Goal: Information Seeking & Learning: Compare options

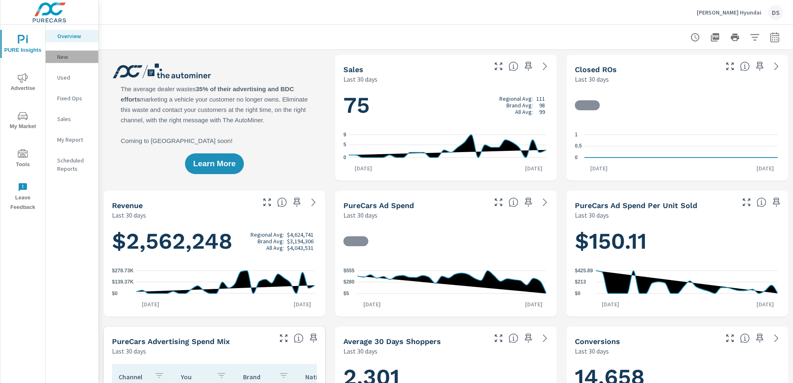
click at [68, 58] on p "New" at bounding box center [74, 57] width 34 height 8
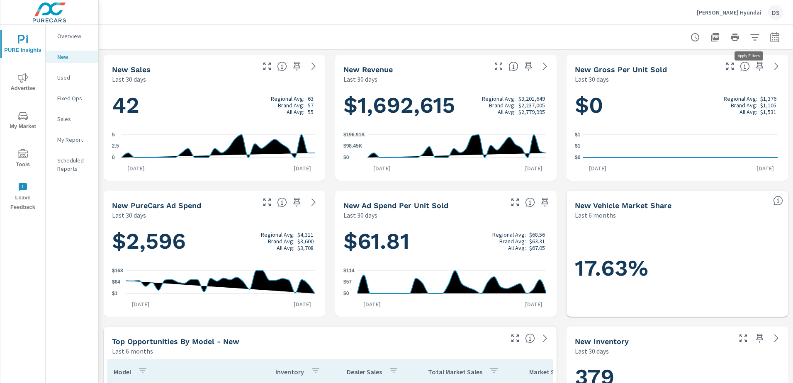
click at [749, 38] on icon "button" at bounding box center [754, 37] width 10 height 10
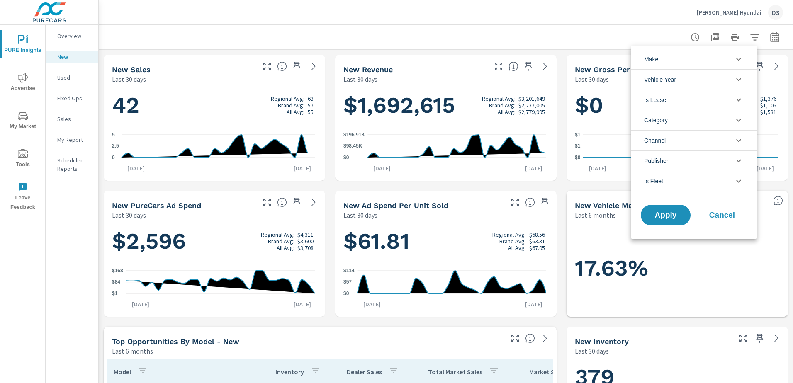
click at [674, 59] on li "Make" at bounding box center [693, 59] width 126 height 20
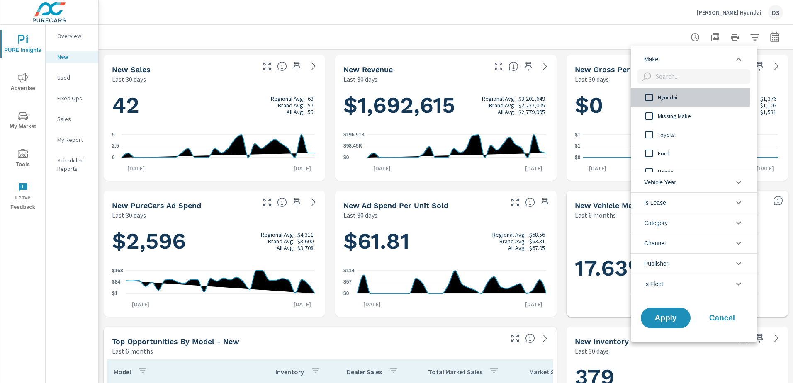
click at [650, 96] on input "filter options" at bounding box center [648, 97] width 17 height 17
click at [675, 314] on span "Apply" at bounding box center [665, 318] width 34 height 8
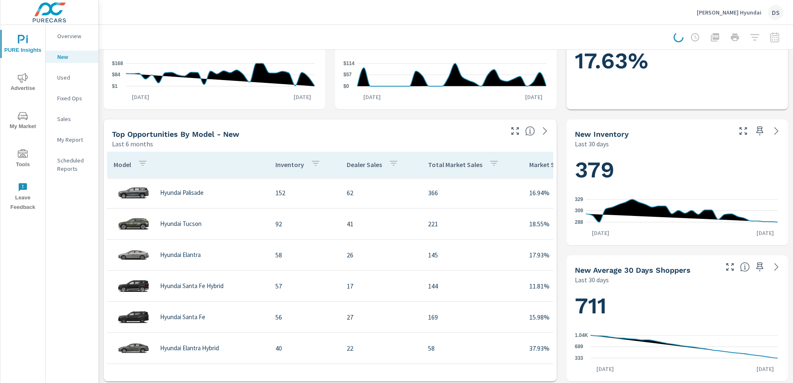
scroll to position [249, 0]
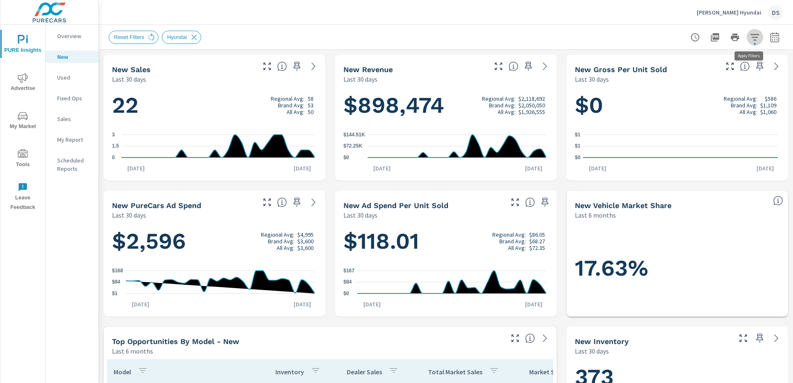
click at [749, 36] on icon "button" at bounding box center [754, 37] width 10 height 10
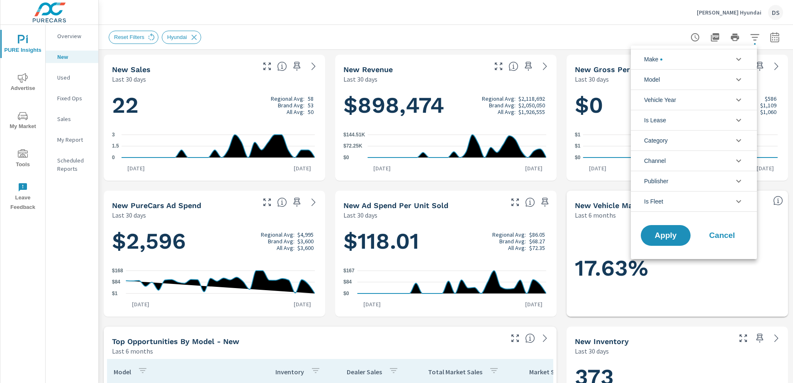
scroll to position [19, 0]
click at [684, 139] on li "Category" at bounding box center [693, 140] width 126 height 20
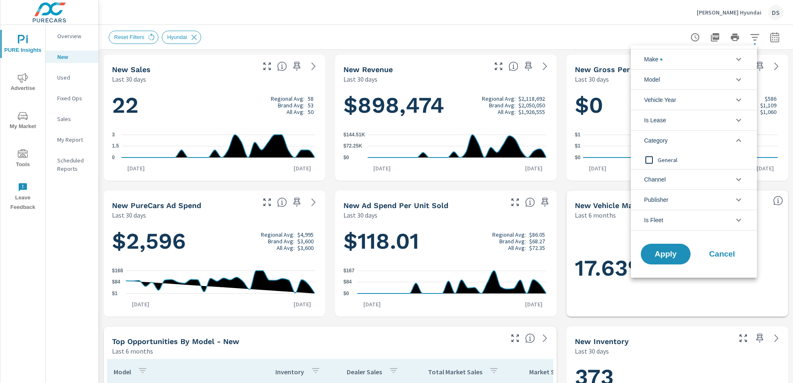
click at [673, 172] on li "Channel" at bounding box center [693, 179] width 126 height 20
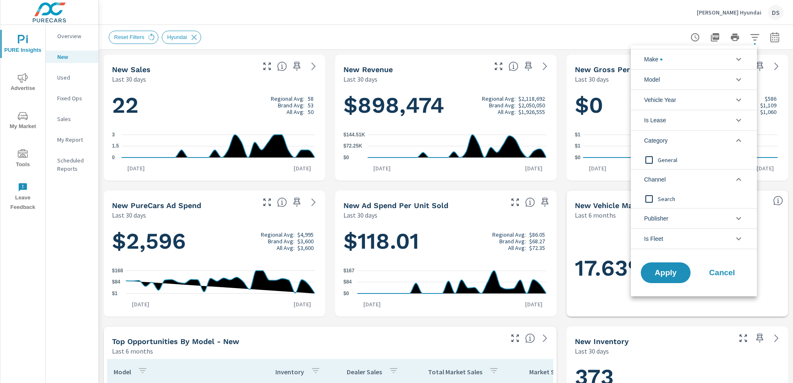
click at [689, 240] on li "Is Fleet" at bounding box center [693, 238] width 126 height 21
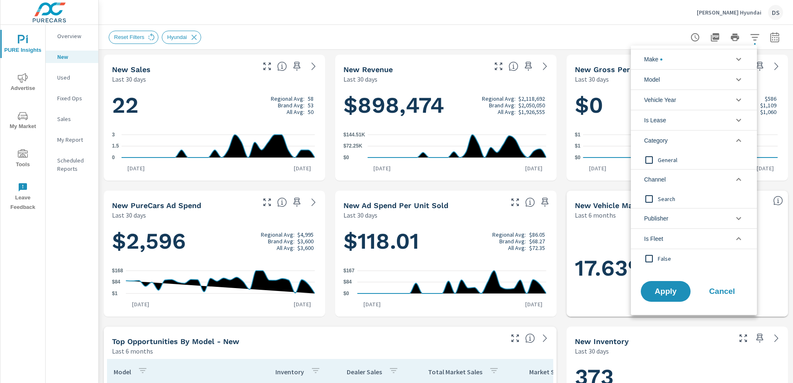
click at [679, 118] on li "Is Lease" at bounding box center [693, 120] width 126 height 20
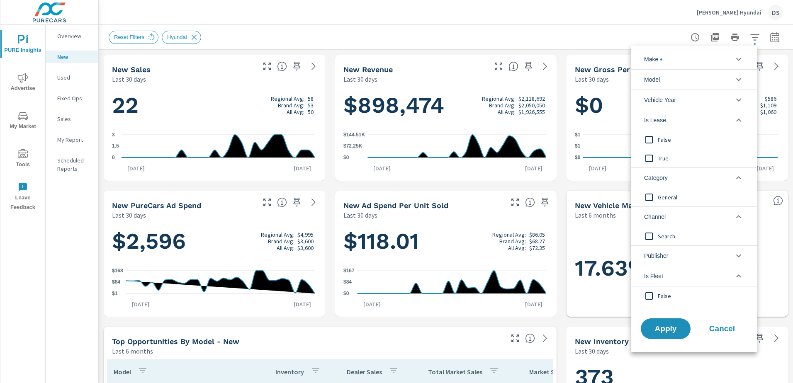
click at [735, 55] on icon "filter options" at bounding box center [738, 59] width 10 height 10
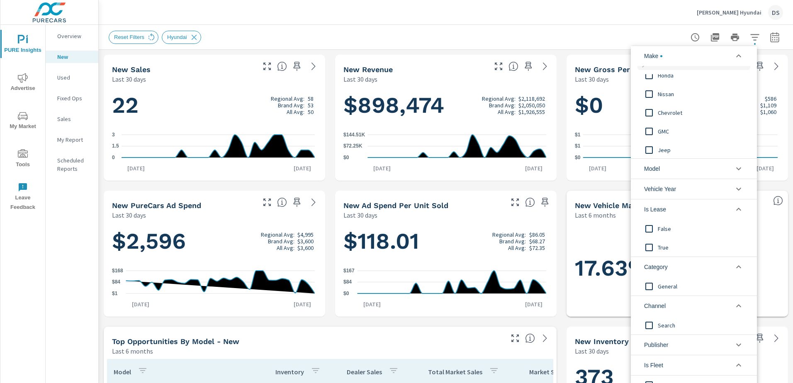
scroll to position [0, 0]
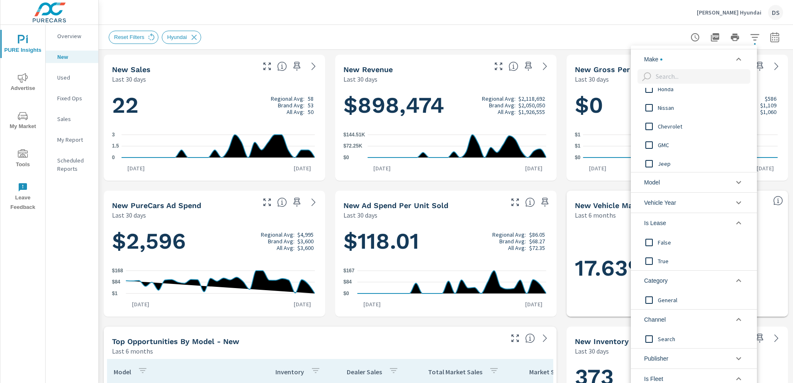
click at [634, 29] on div at bounding box center [396, 191] width 793 height 383
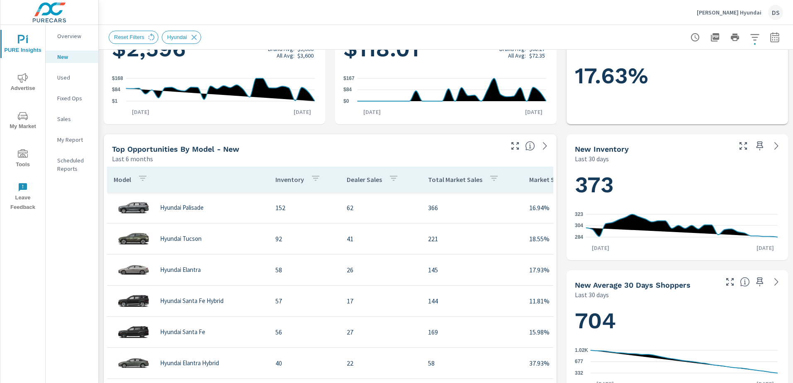
scroll to position [207, 0]
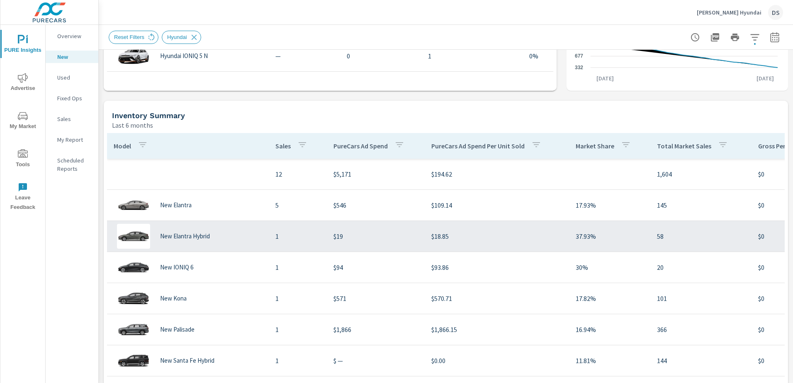
scroll to position [497, 0]
click at [531, 230] on td "$18.85" at bounding box center [496, 236] width 144 height 23
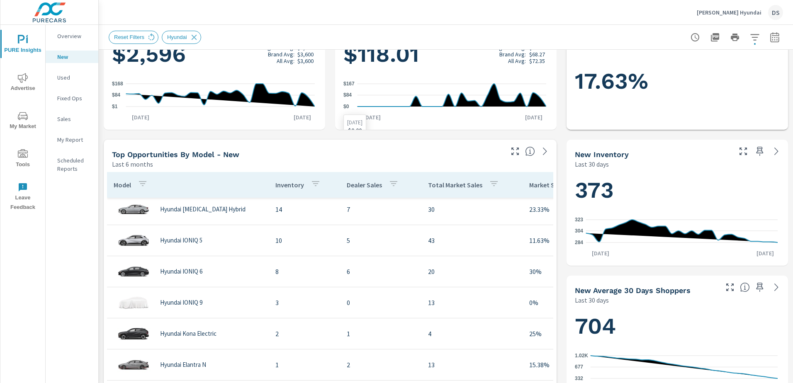
scroll to position [207, 0]
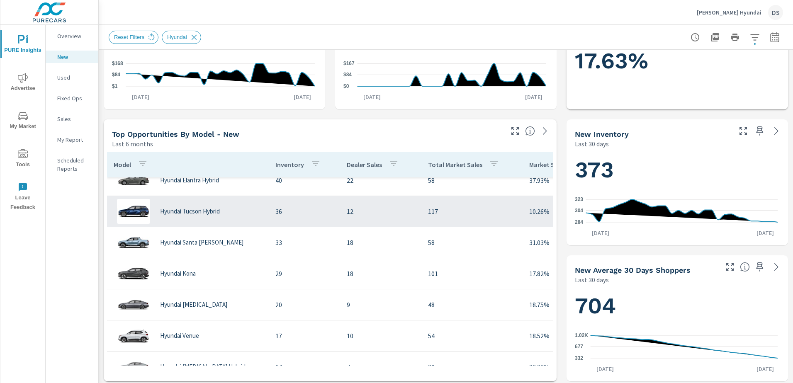
scroll to position [97, 0]
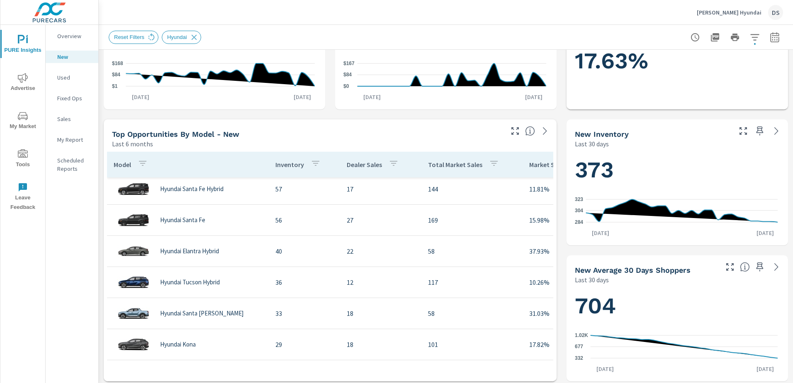
scroll to position [97, 65]
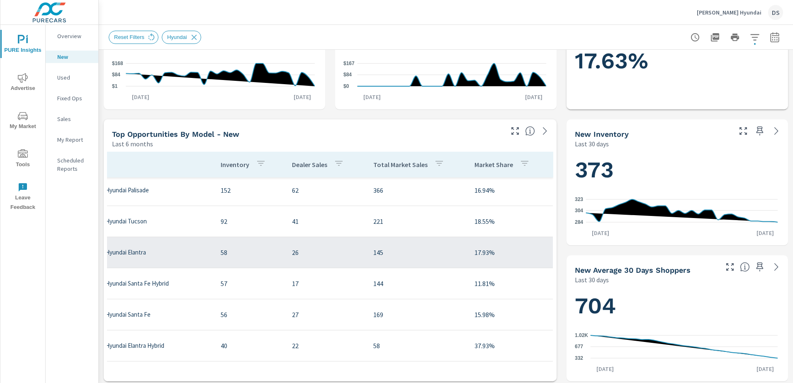
scroll to position [0, 65]
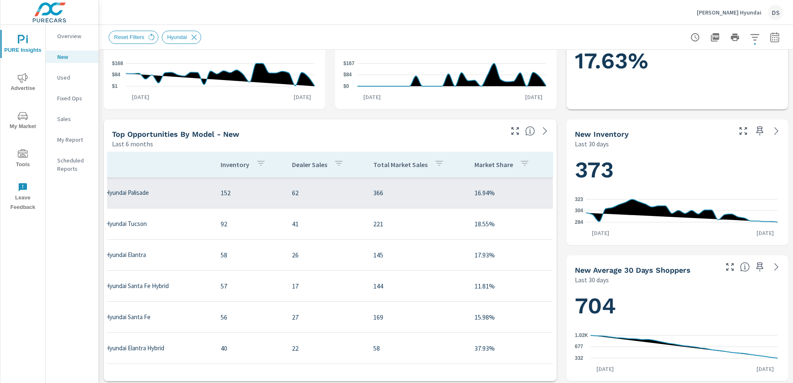
click at [132, 194] on p "Hyundai Palisade" at bounding box center [127, 192] width 44 height 7
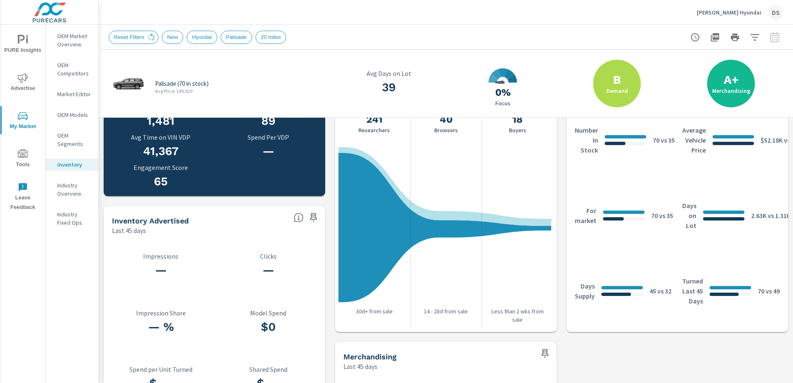
scroll to position [332, 0]
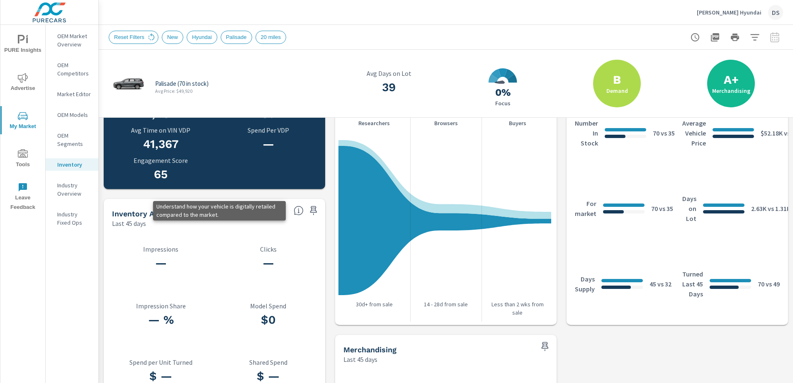
click at [297, 213] on icon at bounding box center [298, 211] width 10 height 10
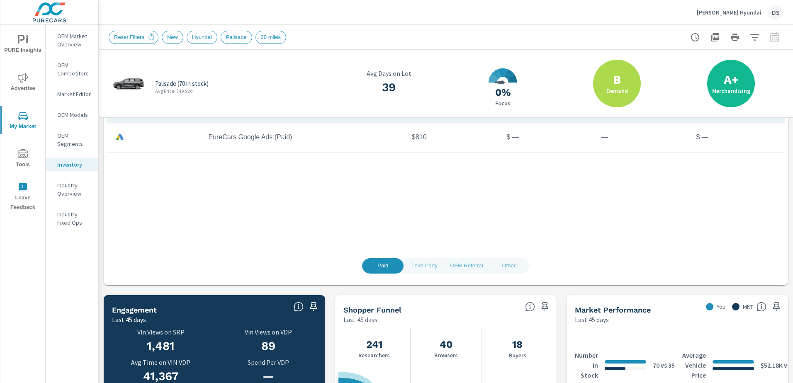
scroll to position [0, 0]
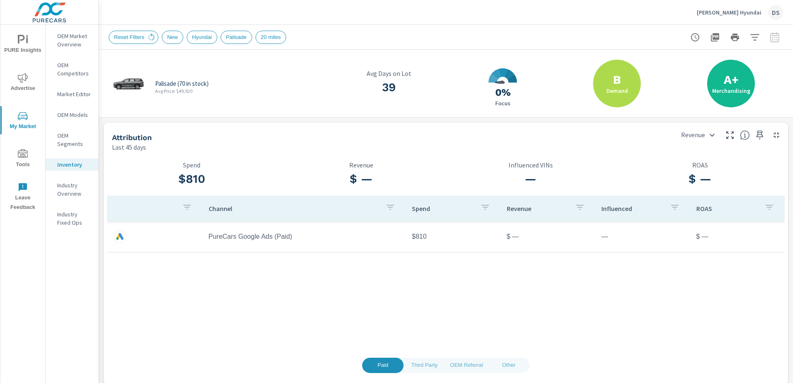
click at [76, 68] on p "OEM Competitors" at bounding box center [74, 69] width 34 height 17
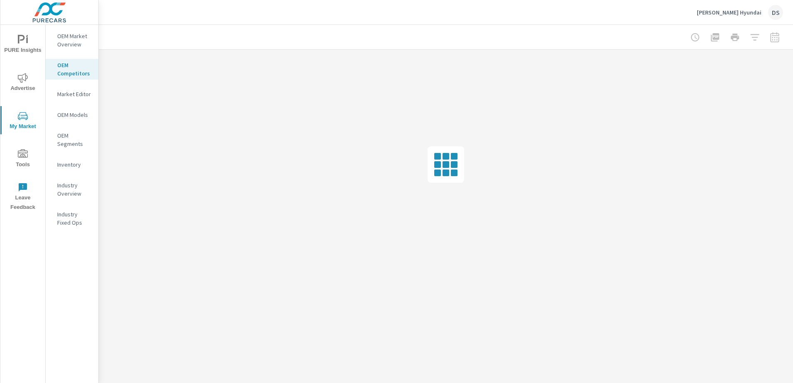
click at [82, 112] on p "OEM Models" at bounding box center [74, 115] width 34 height 8
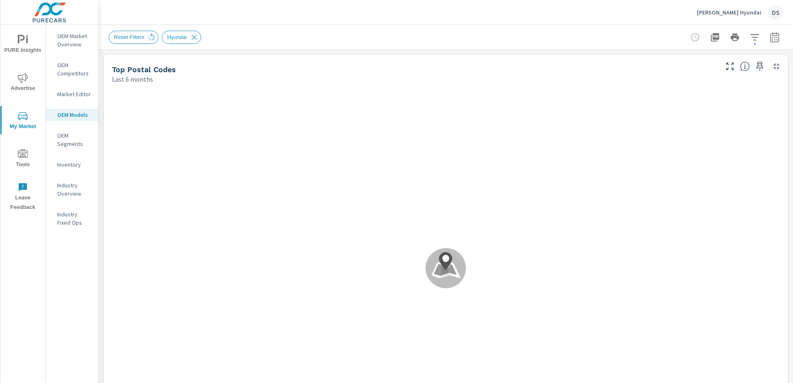
scroll to position [83, 0]
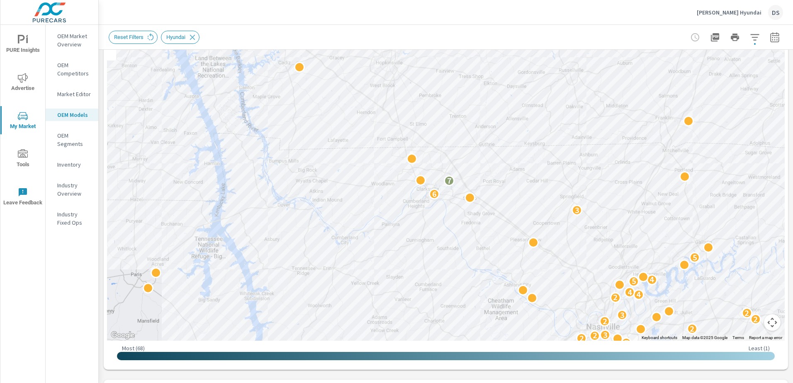
click at [749, 39] on icon "button" at bounding box center [754, 37] width 10 height 10
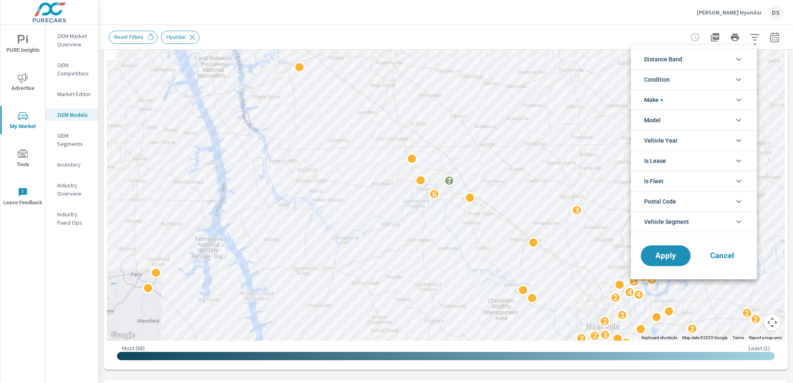
scroll to position [56, 0]
click at [728, 200] on li "Postal Code" at bounding box center [693, 201] width 126 height 20
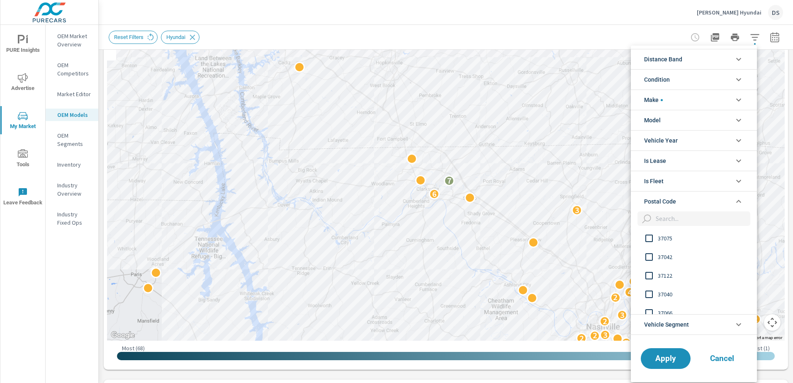
scroll to position [0, 0]
click at [716, 196] on li "Postal Code" at bounding box center [693, 201] width 126 height 20
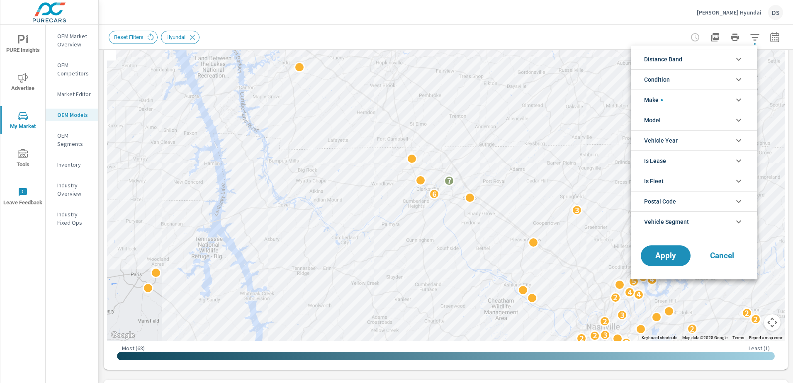
click at [734, 58] on icon "filter options" at bounding box center [738, 59] width 10 height 10
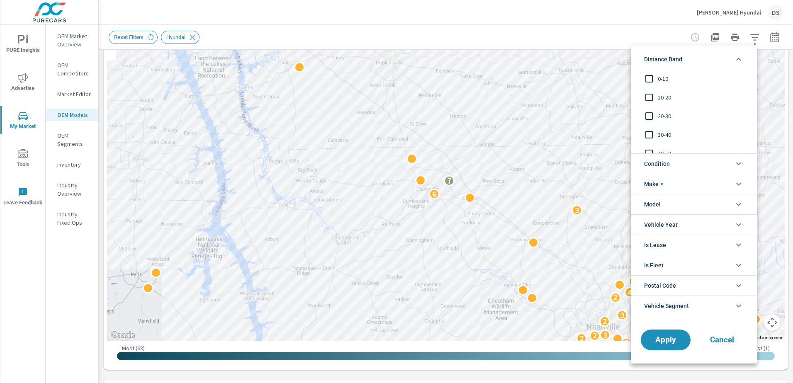
click at [648, 76] on input "filter options" at bounding box center [648, 78] width 17 height 17
click at [650, 95] on input "filter options" at bounding box center [648, 97] width 17 height 17
click at [649, 119] on input "filter options" at bounding box center [648, 115] width 17 height 17
click at [648, 133] on input "filter options" at bounding box center [648, 134] width 17 height 17
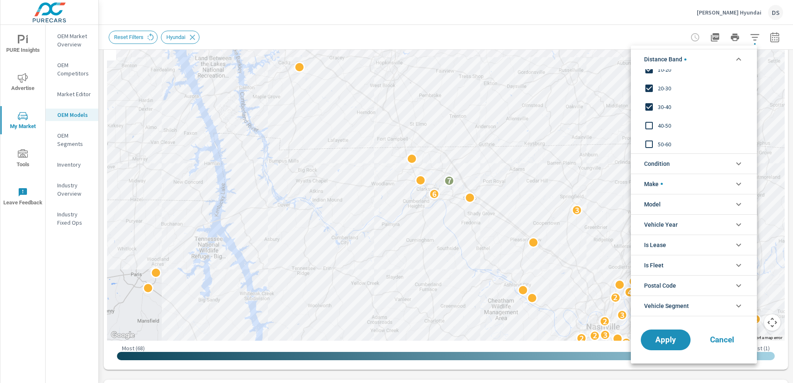
click at [648, 124] on input "filter options" at bounding box center [648, 125] width 17 height 17
click at [669, 336] on span "Apply" at bounding box center [665, 340] width 34 height 8
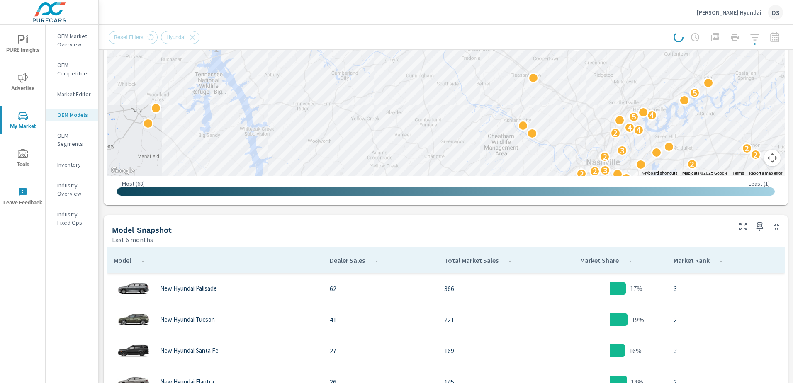
scroll to position [249, 0]
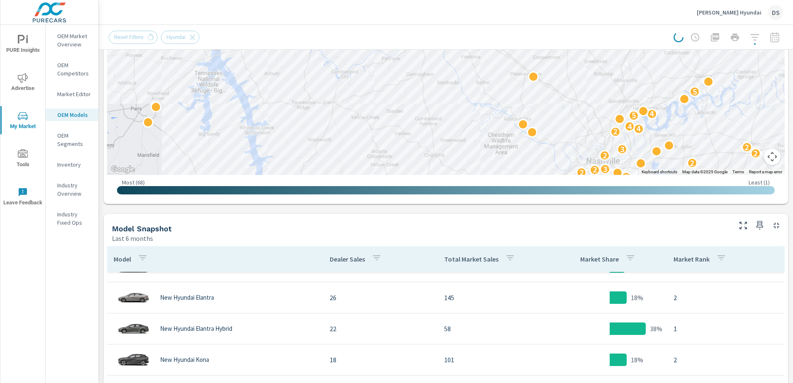
scroll to position [73, 0]
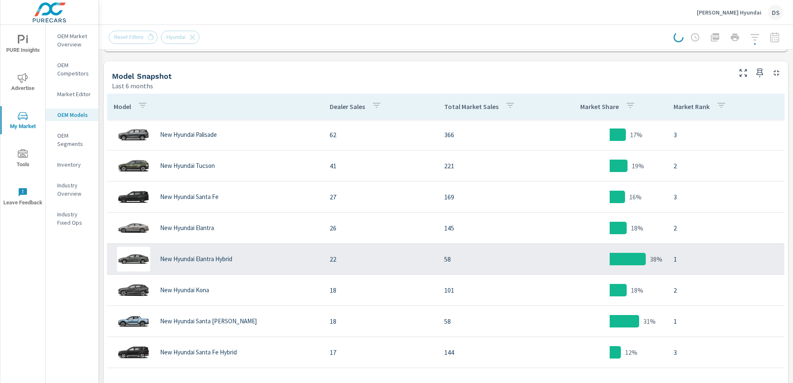
scroll to position [456, 0]
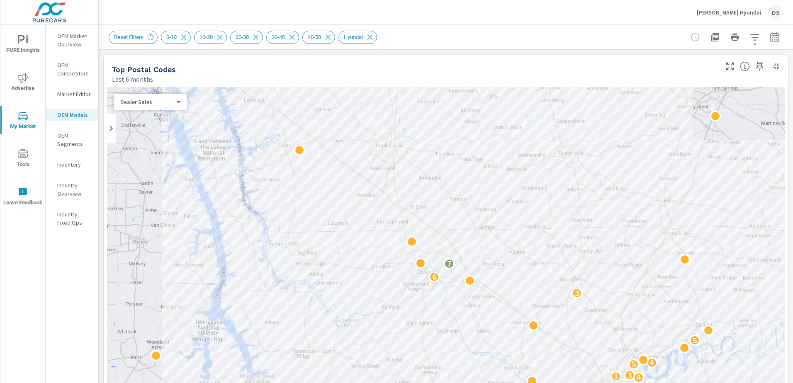
click at [162, 100] on body "PURE Insights Advertise My Market Tools Leave Feedback OEM Market Overview OEM …" at bounding box center [396, 191] width 793 height 383
click at [431, 62] on div at bounding box center [396, 191] width 793 height 383
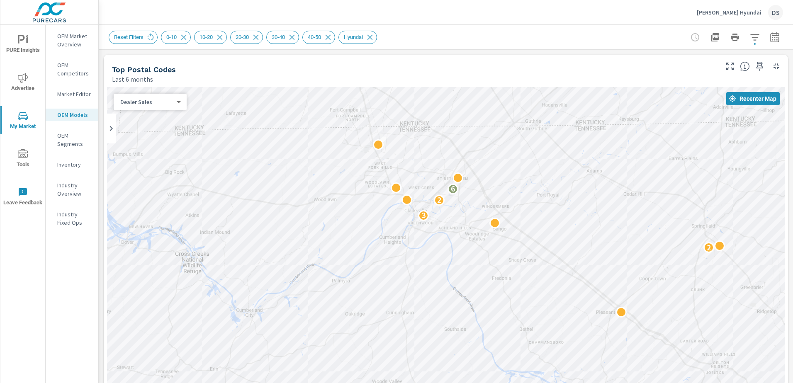
drag, startPoint x: 510, startPoint y: 203, endPoint x: 317, endPoint y: 262, distance: 202.1
click at [317, 263] on div "4 2 2 7 2 2 2 3 4 2 3 4 2 2 2 3 2 2 2 4 2 2 3 2 6" at bounding box center [445, 255] width 677 height 337
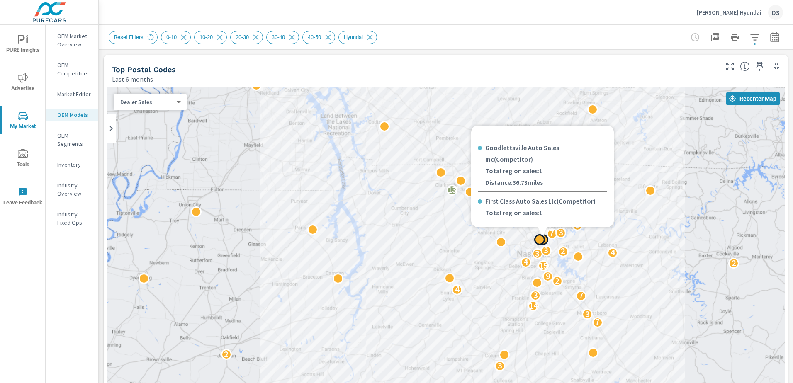
scroll to position [300, 0]
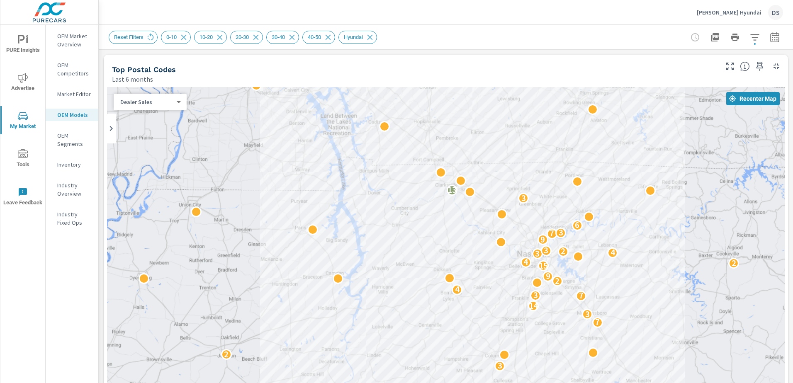
click at [713, 120] on div "2 3 2 7 3 3 2 14 7 3 4 2 9 15 2 4 3 4 2 3 9 7 3 6 3 13" at bounding box center [445, 255] width 677 height 337
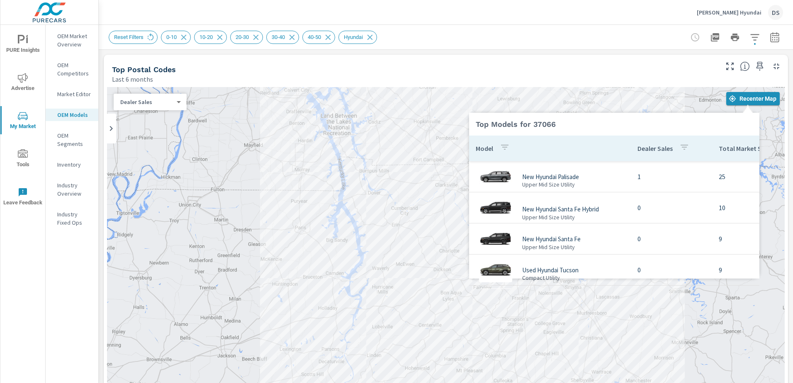
click at [747, 103] on icon at bounding box center [747, 108] width 10 height 10
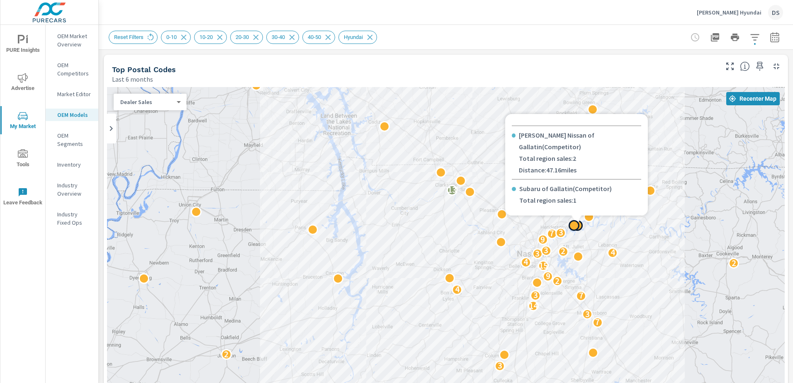
scroll to position [174, 0]
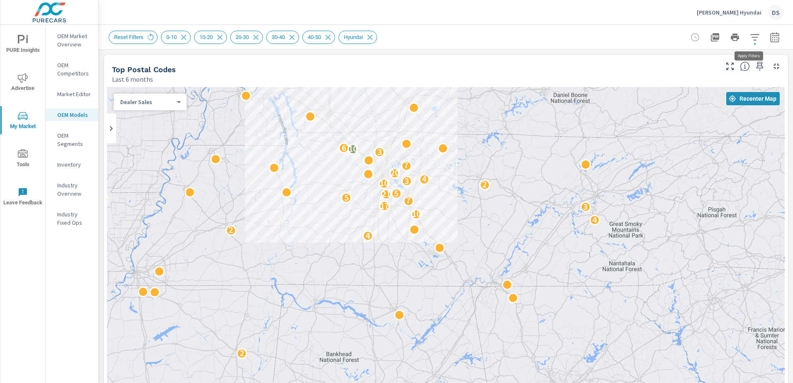
click at [749, 33] on icon "button" at bounding box center [754, 37] width 10 height 10
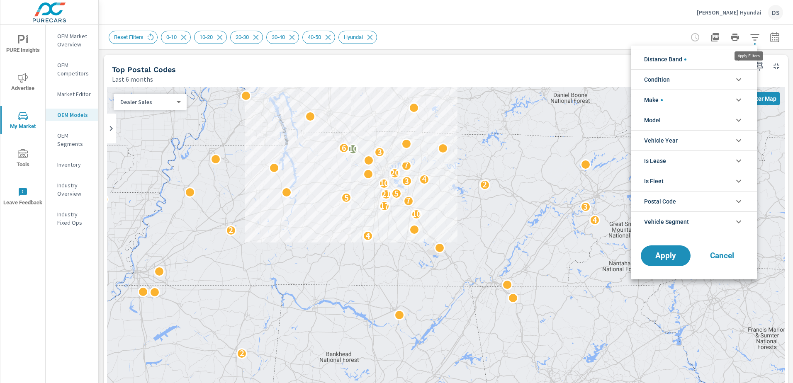
scroll to position [56, 0]
click at [686, 75] on li "Condition" at bounding box center [693, 79] width 126 height 20
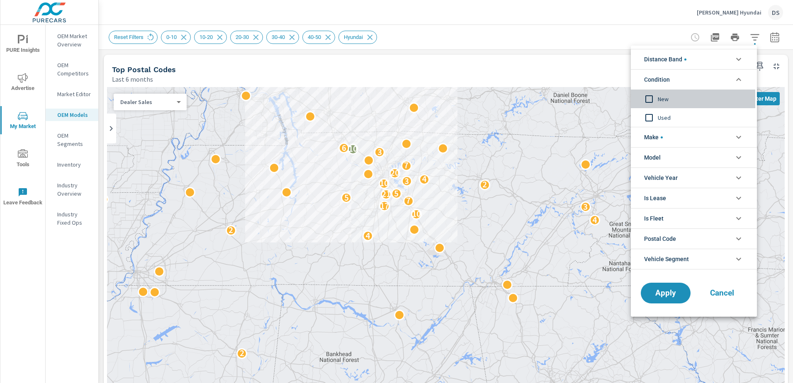
click at [647, 98] on input "filter options" at bounding box center [648, 98] width 17 height 17
click at [672, 296] on span "Apply" at bounding box center [665, 293] width 34 height 8
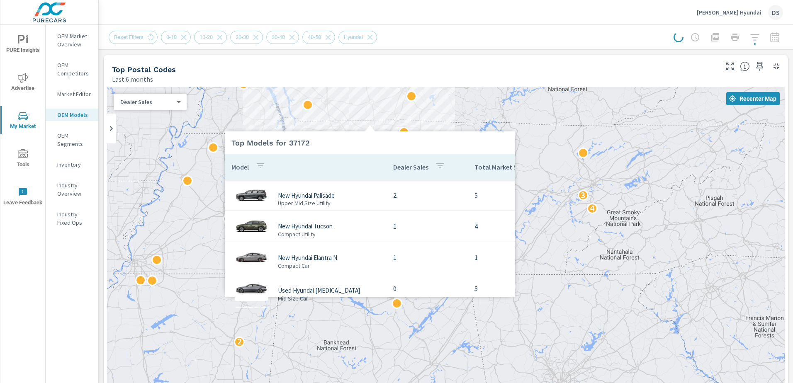
click at [396, 135] on div "Top Models for 37172 Model Dealer Sales Total Market Sales New Hyundai Palisade…" at bounding box center [370, 209] width 290 height 176
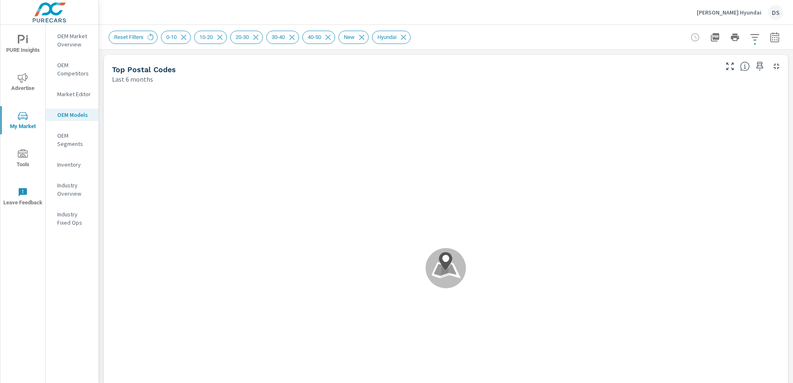
click at [342, 134] on div ".map-bw_svg__st2{fill:#fdfefe}.map-bw_svg__st4{fill:#999}" at bounding box center [445, 268] width 677 height 362
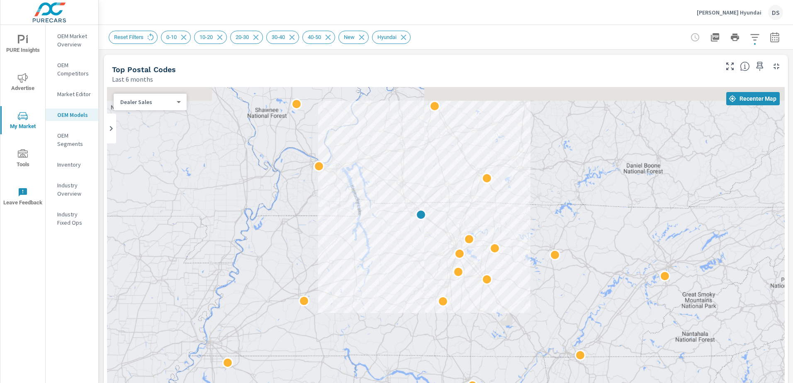
drag, startPoint x: 386, startPoint y: 212, endPoint x: 398, endPoint y: 304, distance: 92.8
click at [398, 304] on div "2" at bounding box center [445, 255] width 677 height 337
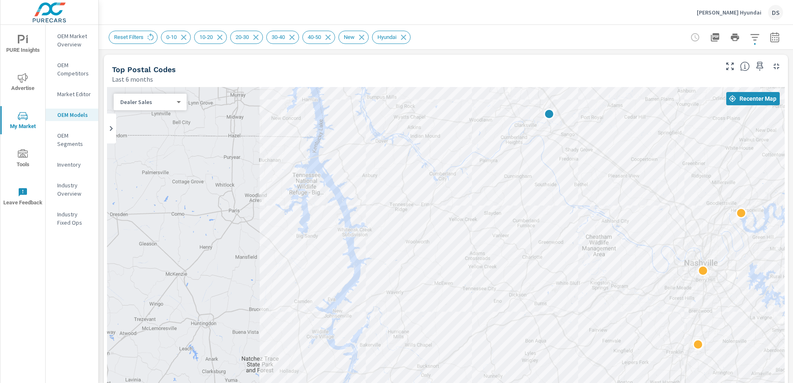
drag, startPoint x: 521, startPoint y: 218, endPoint x: 311, endPoint y: 321, distance: 233.6
click at [311, 321] on div at bounding box center [445, 255] width 677 height 337
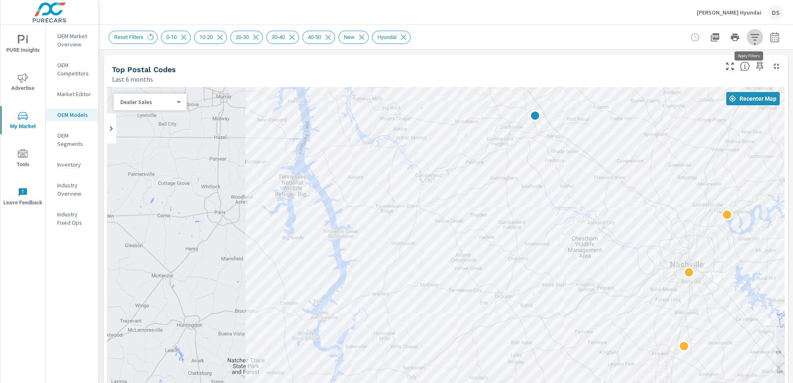
click at [749, 38] on icon "button" at bounding box center [754, 37] width 10 height 10
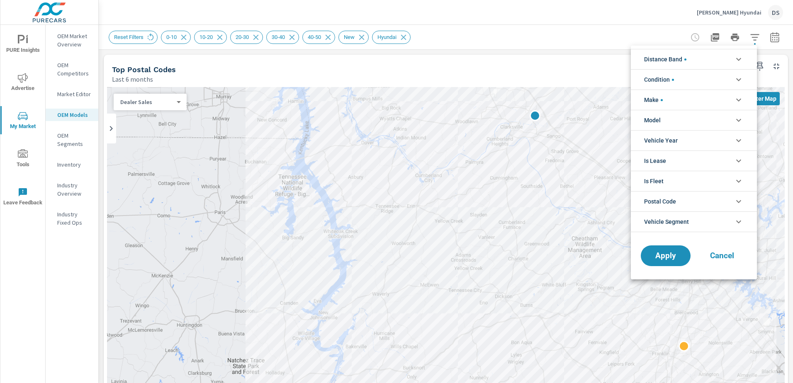
click at [709, 225] on li "Vehicle Segment" at bounding box center [693, 221] width 126 height 21
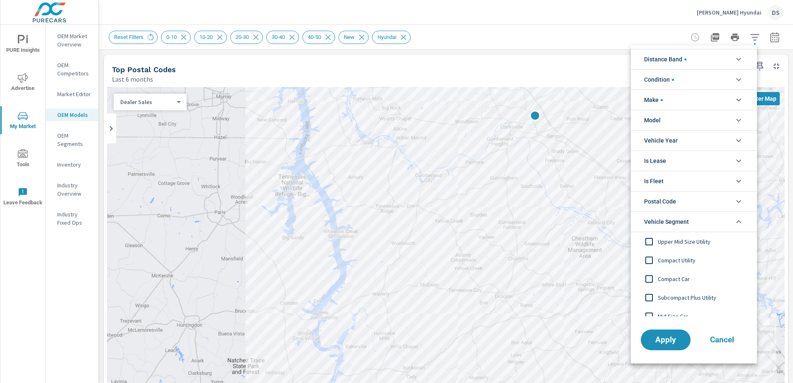
click at [710, 79] on li "Condition" at bounding box center [693, 79] width 126 height 20
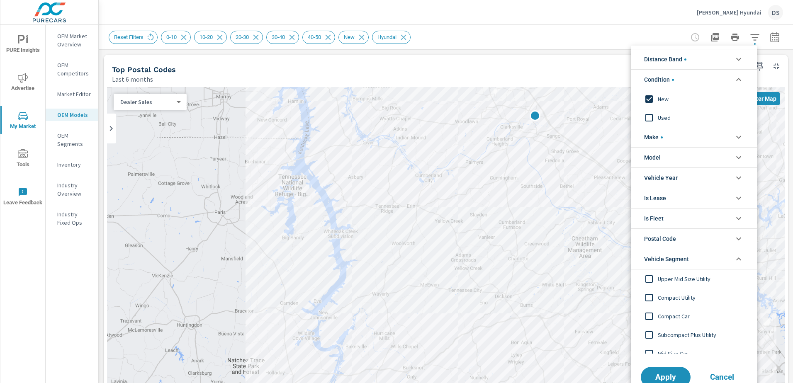
click at [680, 133] on li "Make" at bounding box center [693, 137] width 126 height 20
click at [175, 104] on div at bounding box center [396, 191] width 793 height 383
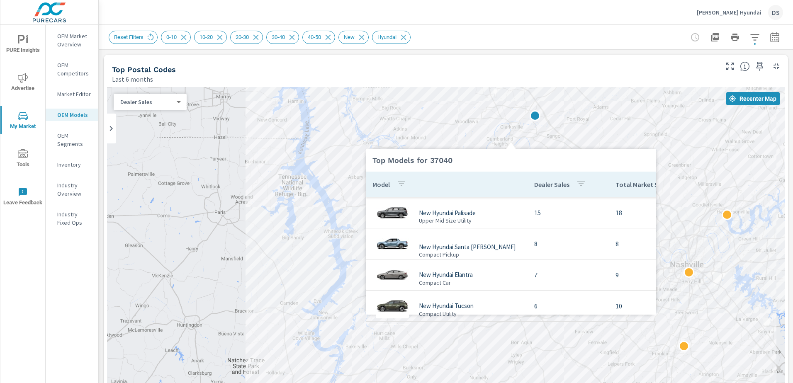
scroll to position [2, 0]
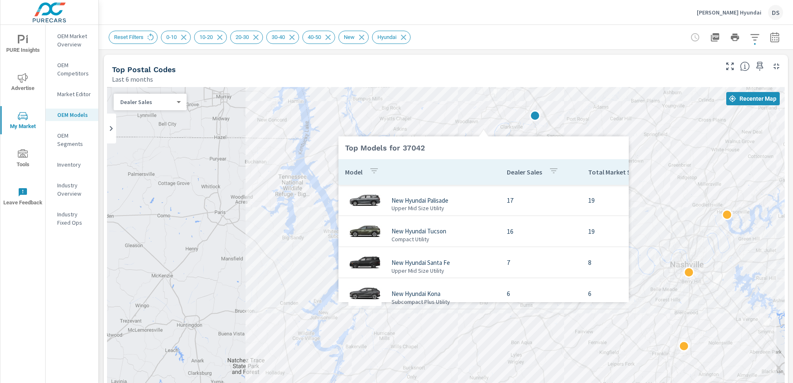
scroll to position [38, 0]
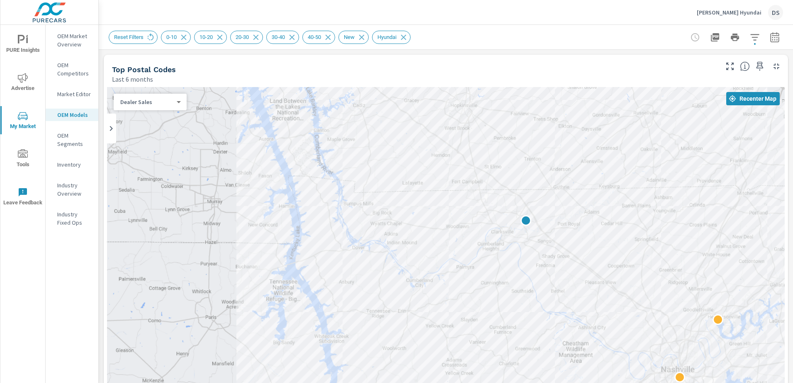
drag, startPoint x: 615, startPoint y: 119, endPoint x: 597, endPoint y: 250, distance: 132.1
click at [597, 250] on div at bounding box center [445, 255] width 677 height 337
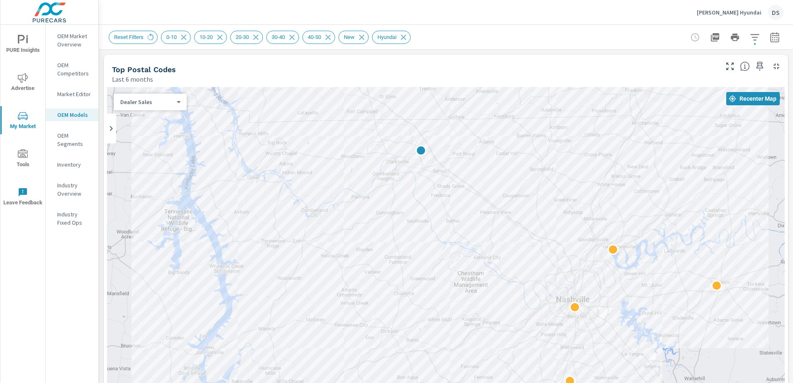
drag, startPoint x: 744, startPoint y: 312, endPoint x: 645, endPoint y: 197, distance: 151.9
click at [645, 197] on div at bounding box center [747, 374] width 796 height 448
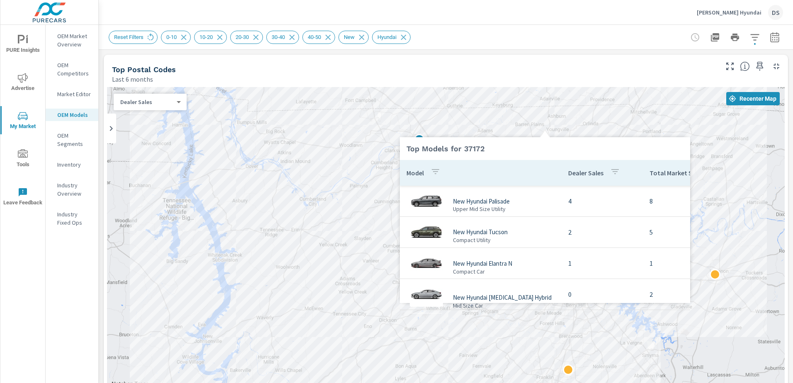
drag, startPoint x: 545, startPoint y: 127, endPoint x: 544, endPoint y: 158, distance: 30.3
click at [544, 158] on div "Top Models for 37172 Model Dealer Sales Total Market Sales New Hyundai Palisade…" at bounding box center [545, 215] width 290 height 176
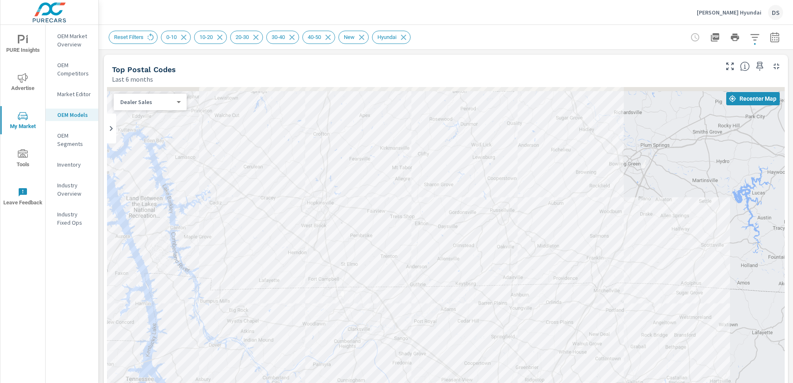
drag, startPoint x: 608, startPoint y: 115, endPoint x: 571, endPoint y: 298, distance: 186.5
click at [571, 298] on div at bounding box center [445, 255] width 677 height 337
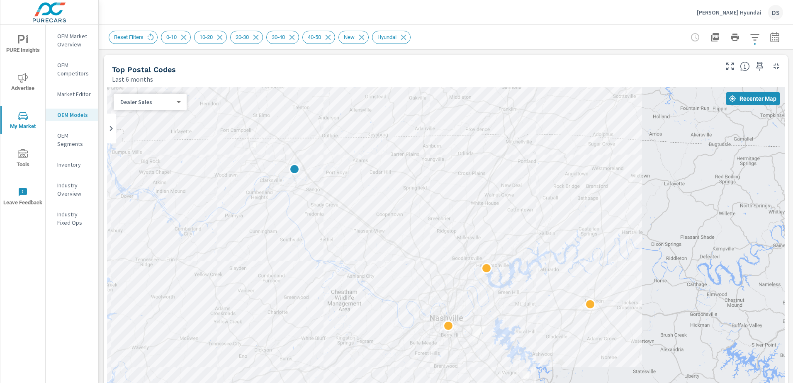
drag, startPoint x: 694, startPoint y: 222, endPoint x: 606, endPoint y: 71, distance: 174.3
click at [606, 71] on div "Top Postal Codes Last 6 months ← Move left → Move right ↑ Move up ↓ Move down +…" at bounding box center [446, 254] width 684 height 398
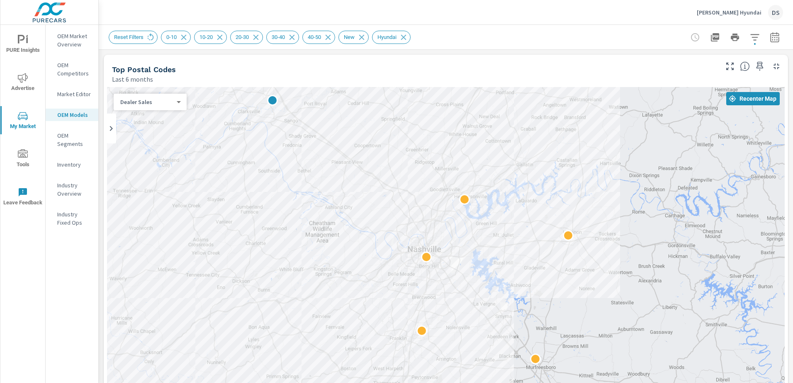
drag, startPoint x: 640, startPoint y: 214, endPoint x: 615, endPoint y: 137, distance: 81.0
click at [616, 137] on div at bounding box center [445, 255] width 677 height 337
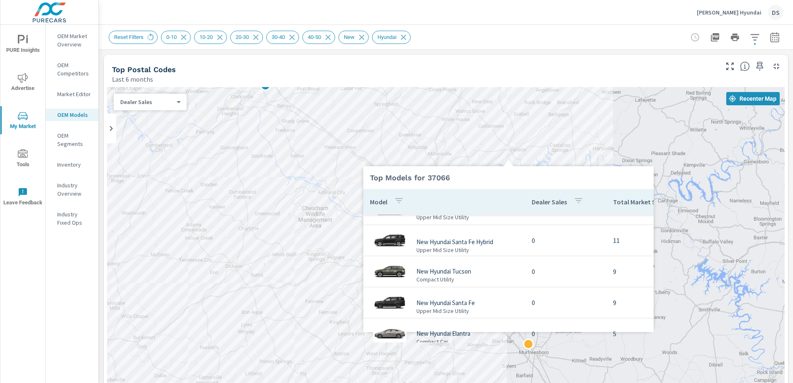
scroll to position [38, 0]
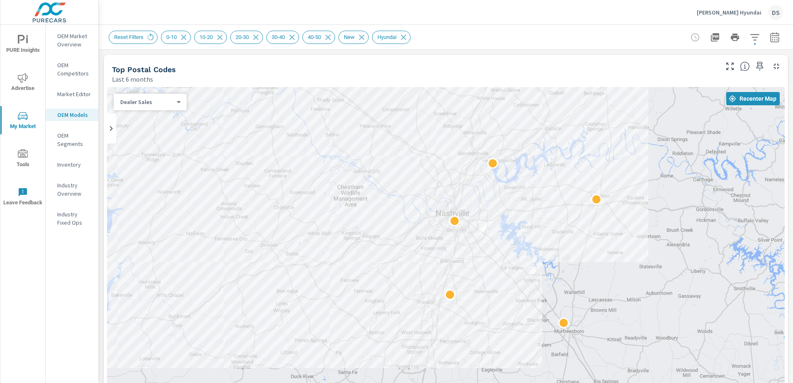
drag, startPoint x: 530, startPoint y: 219, endPoint x: 571, endPoint y: 194, distance: 47.6
click at [571, 194] on div at bounding box center [445, 255] width 677 height 337
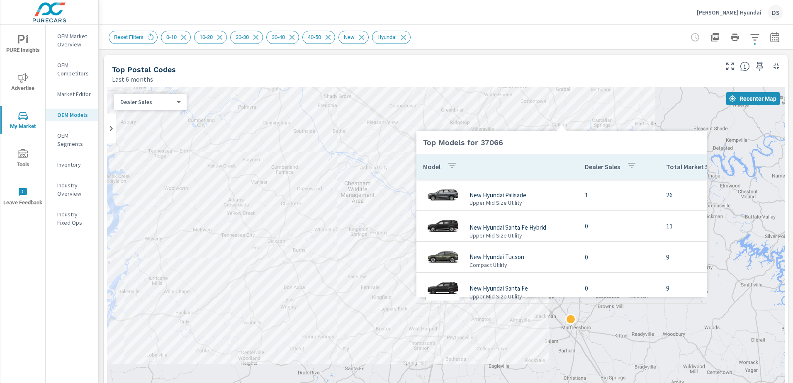
click at [500, 122] on div at bounding box center [561, 126] width 290 height 10
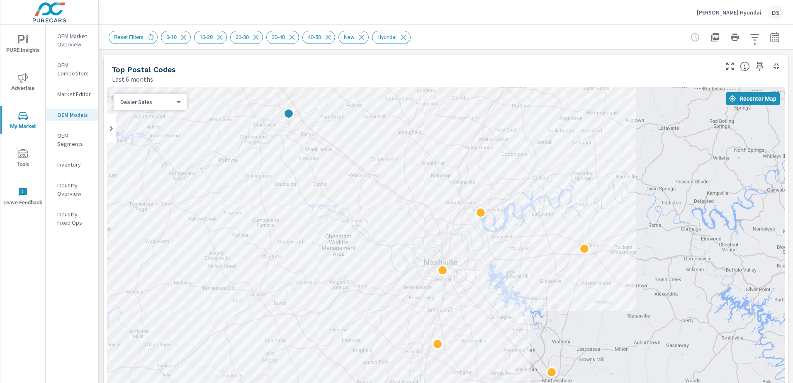
drag, startPoint x: 564, startPoint y: 204, endPoint x: 545, endPoint y: 258, distance: 57.7
click at [545, 258] on div at bounding box center [445, 255] width 677 height 337
click at [494, 197] on div at bounding box center [445, 255] width 677 height 337
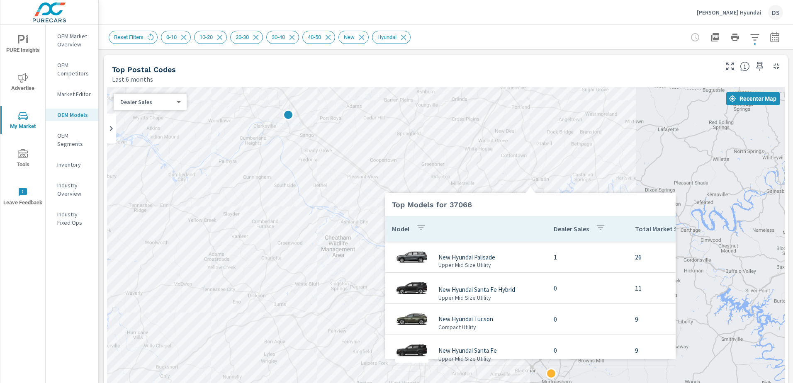
click at [485, 184] on div at bounding box center [530, 188] width 290 height 10
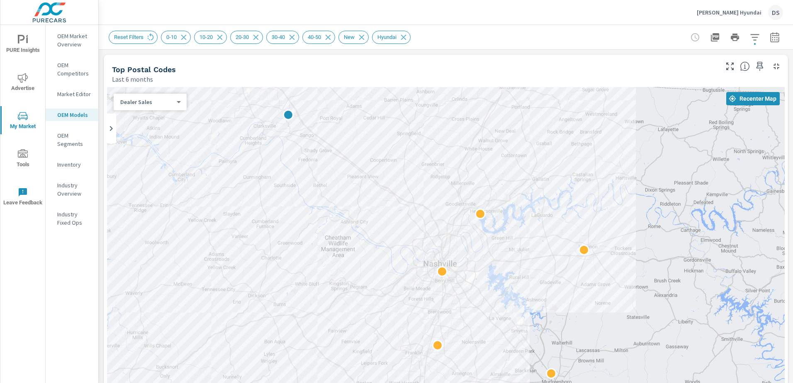
click at [473, 172] on div "← Move left → Move right ↑ Move up ↓ Move down + Zoom in - Zoom out Home Jump l…" at bounding box center [445, 268] width 677 height 362
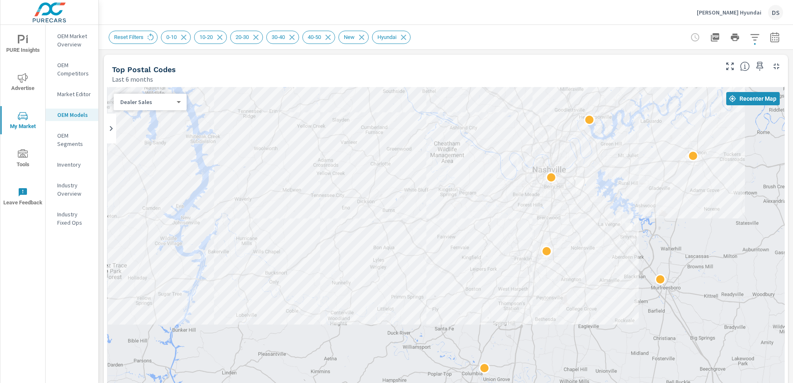
drag, startPoint x: 544, startPoint y: 279, endPoint x: 660, endPoint y: 176, distance: 154.7
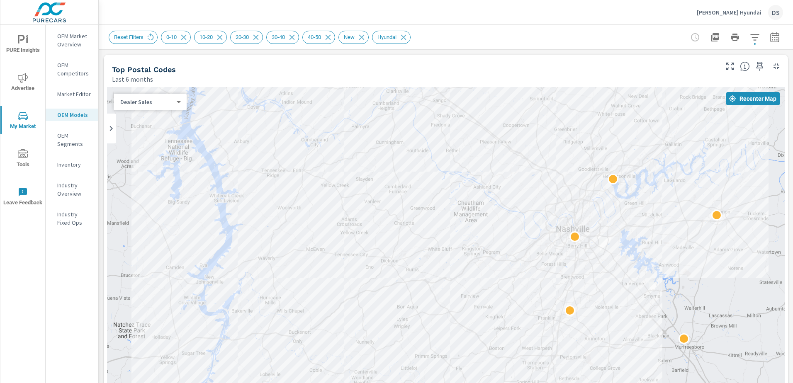
drag, startPoint x: 678, startPoint y: 200, endPoint x: 702, endPoint y: 294, distance: 97.2
click at [702, 294] on div at bounding box center [445, 255] width 677 height 337
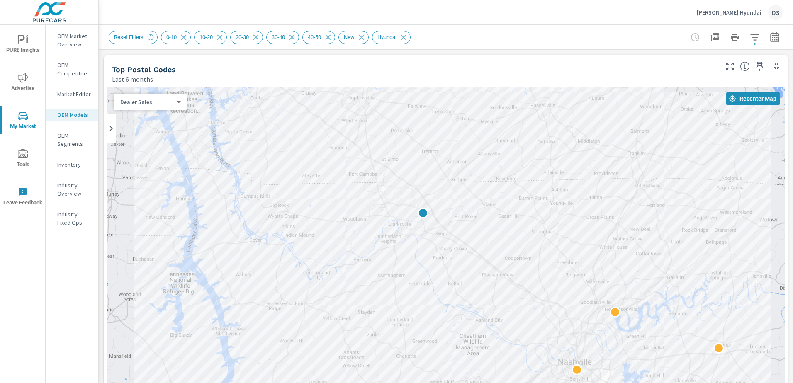
drag, startPoint x: 622, startPoint y: 110, endPoint x: 614, endPoint y: 218, distance: 108.5
click at [614, 218] on div at bounding box center [445, 255] width 677 height 337
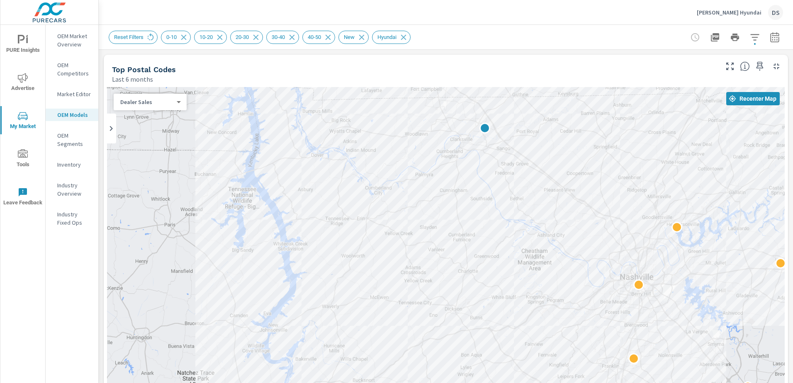
drag, startPoint x: 509, startPoint y: 269, endPoint x: 596, endPoint y: 133, distance: 161.1
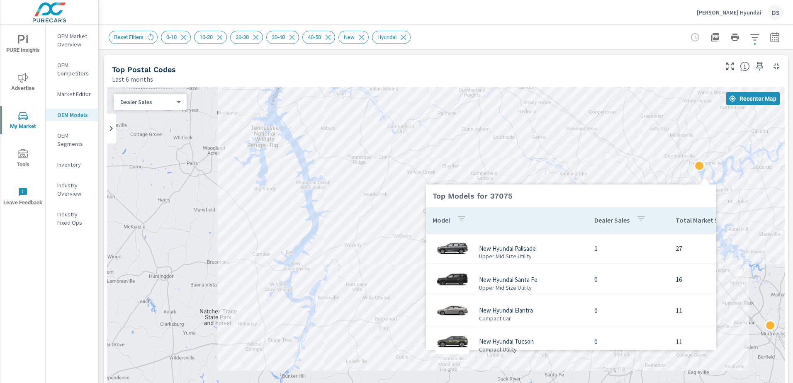
drag, startPoint x: 703, startPoint y: 175, endPoint x: 593, endPoint y: 238, distance: 127.4
click at [593, 238] on div "Top Models for 37075 Model Dealer Sales Total Market Sales New Hyundai Palisade…" at bounding box center [571, 263] width 290 height 176
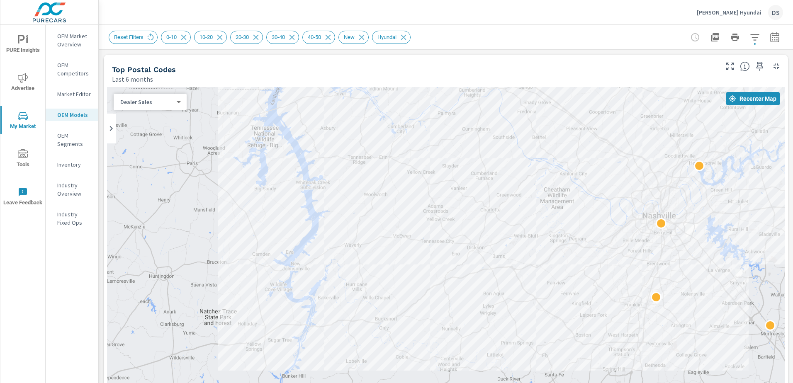
drag, startPoint x: 675, startPoint y: 246, endPoint x: 647, endPoint y: 210, distance: 45.8
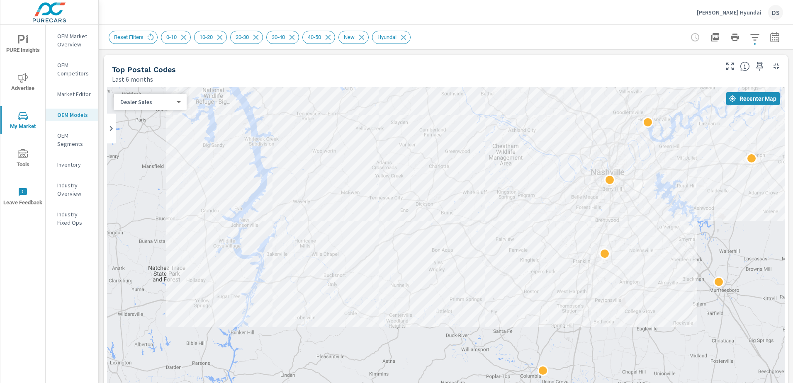
drag, startPoint x: 711, startPoint y: 272, endPoint x: 649, endPoint y: 218, distance: 82.5
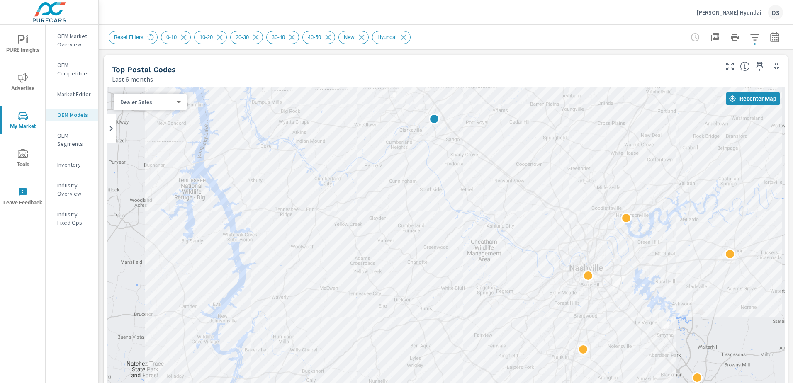
drag, startPoint x: 705, startPoint y: 153, endPoint x: 691, endPoint y: 259, distance: 106.6
click at [691, 259] on div at bounding box center [445, 255] width 677 height 337
click at [750, 36] on icon "button" at bounding box center [754, 37] width 10 height 10
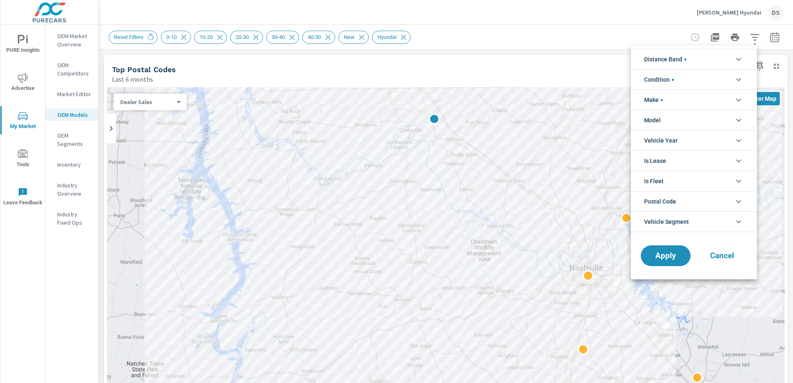
click at [711, 56] on li "Distance Band" at bounding box center [693, 59] width 126 height 20
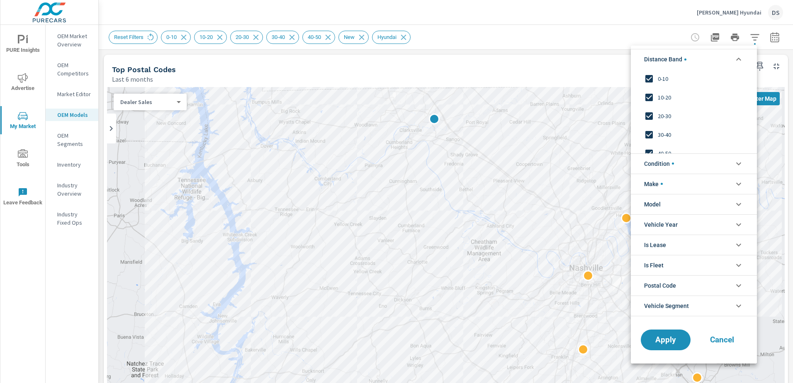
scroll to position [28, 0]
click at [661, 145] on span "50-60" at bounding box center [702, 144] width 91 height 10
click at [666, 348] on button "Apply" at bounding box center [665, 340] width 51 height 22
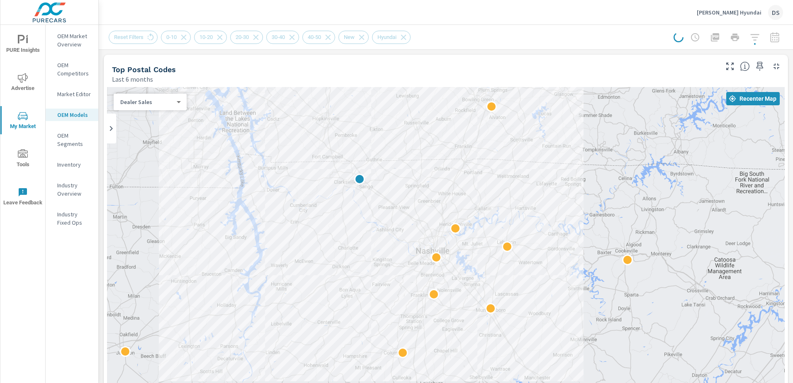
drag, startPoint x: 720, startPoint y: 179, endPoint x: 505, endPoint y: 175, distance: 214.8
click at [505, 175] on div at bounding box center [445, 255] width 677 height 337
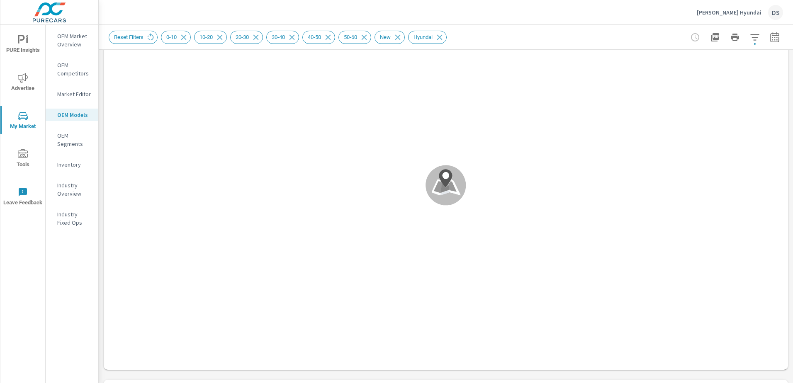
scroll to position [41, 0]
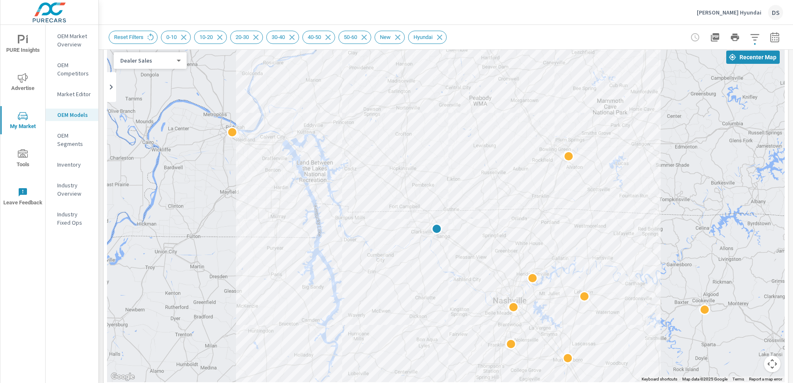
drag, startPoint x: 578, startPoint y: 124, endPoint x: 617, endPoint y: 200, distance: 85.8
click at [617, 200] on div "2" at bounding box center [445, 214] width 677 height 337
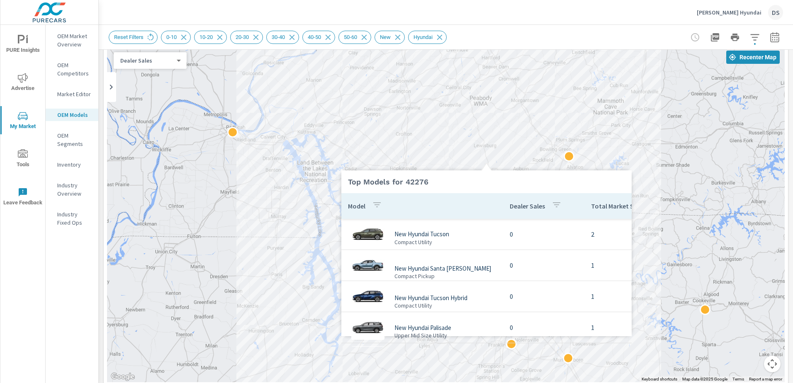
scroll to position [2, 0]
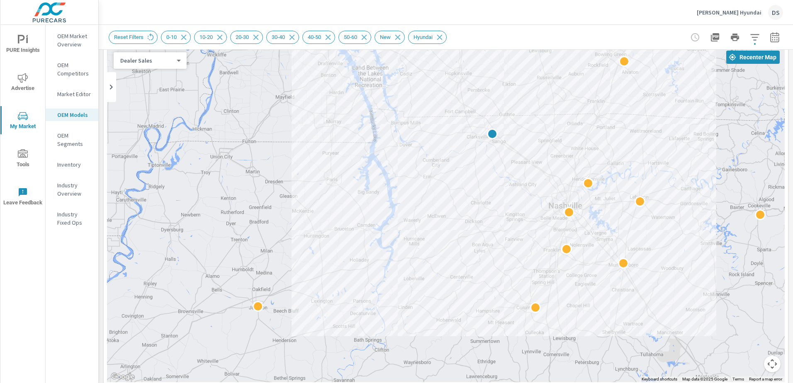
drag, startPoint x: 654, startPoint y: 298, endPoint x: 749, endPoint y: 183, distance: 149.2
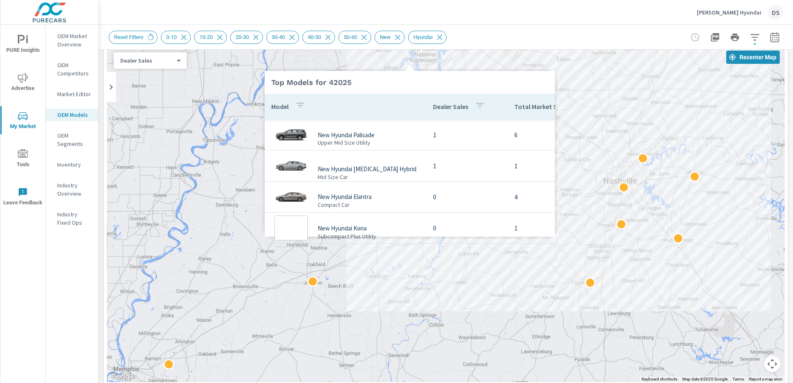
scroll to position [2, 0]
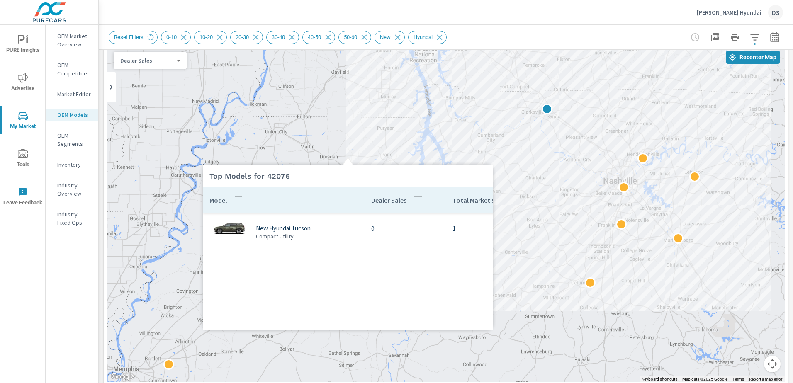
click at [332, 220] on div "Top Models for 42076 Model Dealer Sales Total Market Sales New Hyundai Tucson C…" at bounding box center [348, 243] width 290 height 176
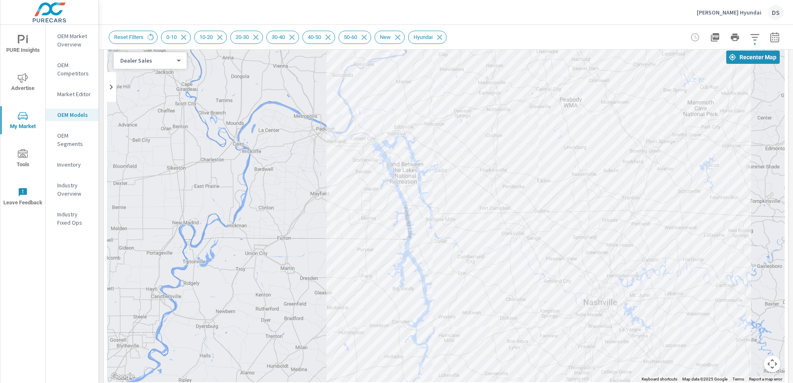
drag, startPoint x: 316, startPoint y: 115, endPoint x: 284, endPoint y: 242, distance: 130.9
click at [284, 242] on div at bounding box center [445, 214] width 677 height 337
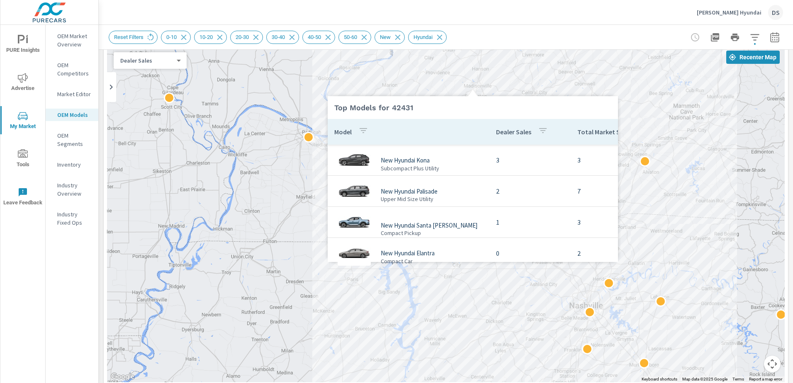
scroll to position [2, 0]
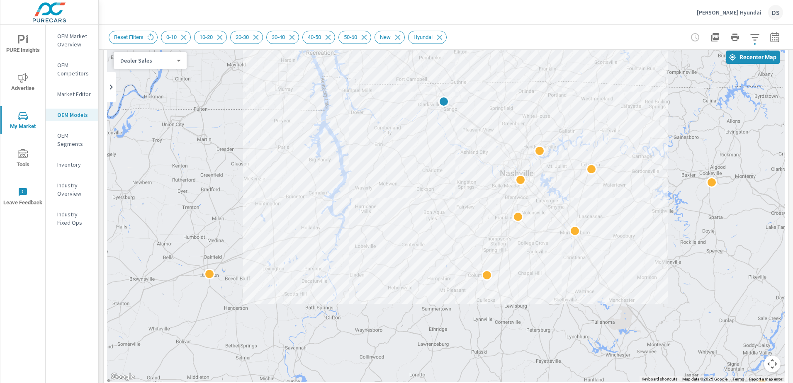
drag, startPoint x: 733, startPoint y: 223, endPoint x: 664, endPoint y: 89, distance: 150.5
click at [664, 89] on div "2" at bounding box center [774, 306] width 796 height 448
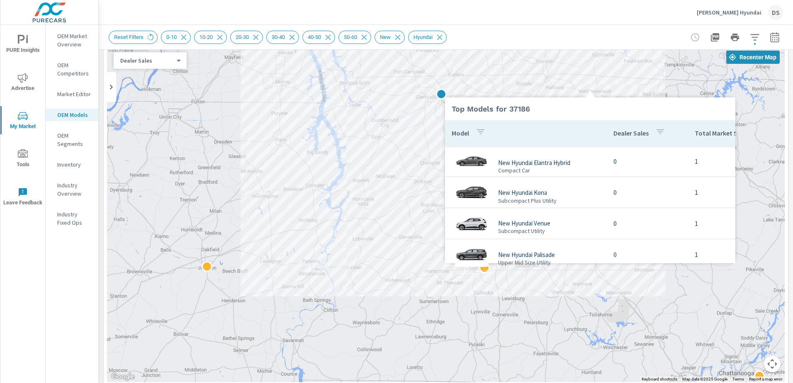
scroll to position [2, 0]
click at [549, 89] on div at bounding box center [590, 92] width 290 height 10
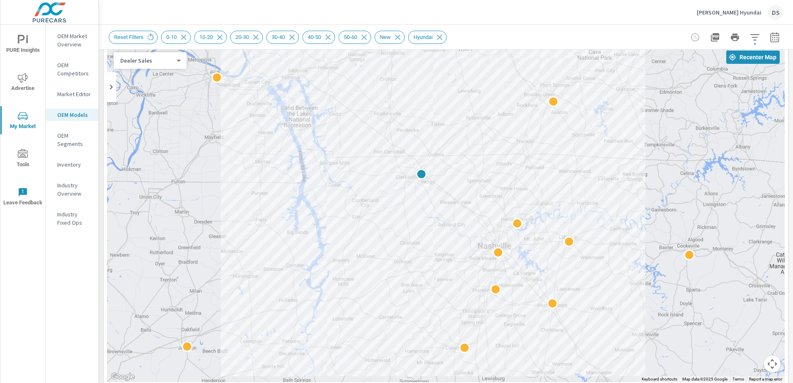
drag, startPoint x: 612, startPoint y: 254, endPoint x: 594, endPoint y: 348, distance: 95.4
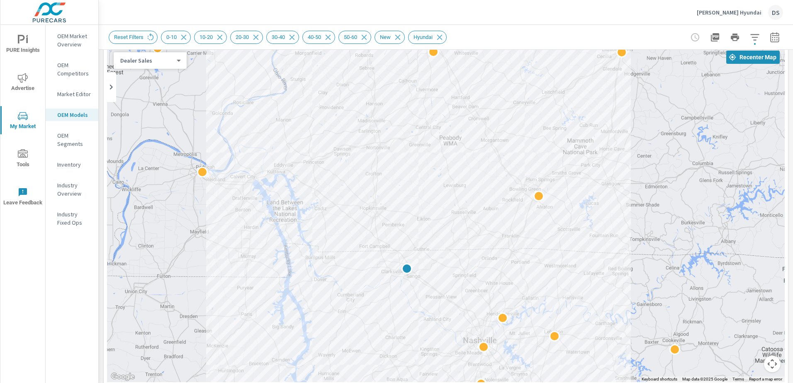
drag, startPoint x: 642, startPoint y: 109, endPoint x: 636, endPoint y: 201, distance: 92.6
click at [636, 201] on div "2" at bounding box center [445, 214] width 677 height 337
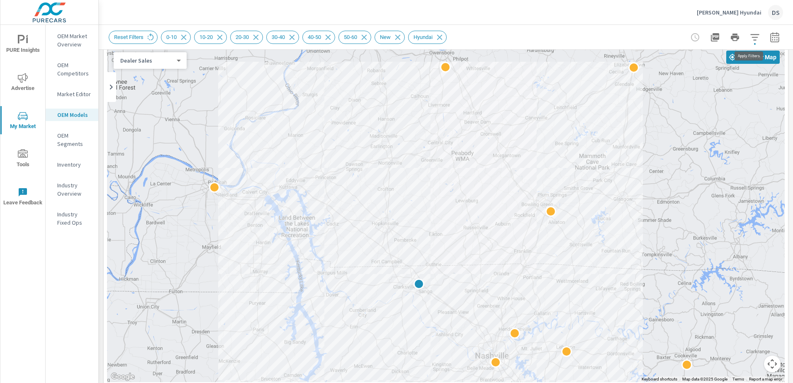
click at [746, 39] on button "button" at bounding box center [754, 37] width 17 height 17
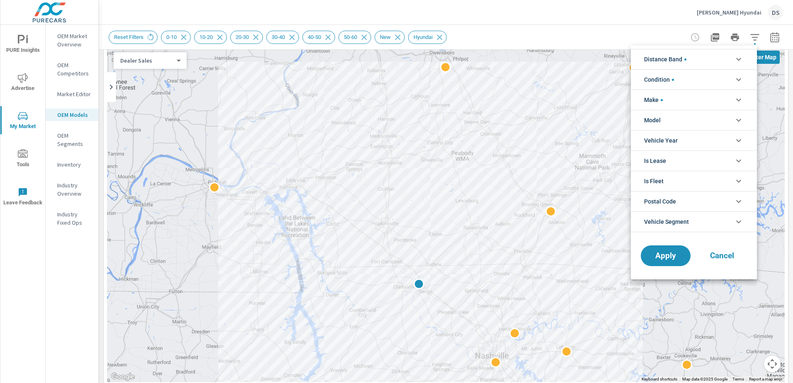
click at [680, 96] on li "Make" at bounding box center [693, 100] width 126 height 20
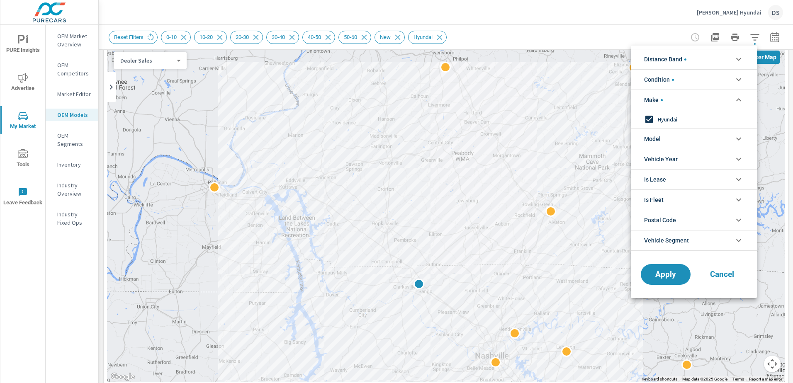
click at [651, 120] on input "filter options" at bounding box center [648, 119] width 17 height 17
click at [665, 271] on span "Apply" at bounding box center [665, 275] width 34 height 8
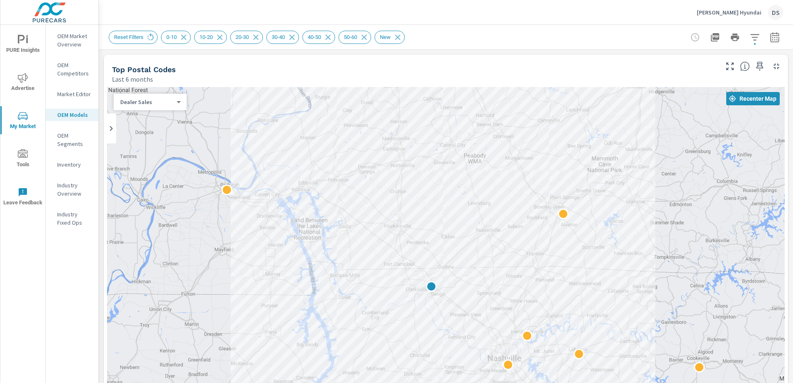
drag, startPoint x: 568, startPoint y: 159, endPoint x: 585, endPoint y: 113, distance: 48.9
click at [582, 110] on div "2" at bounding box center [445, 255] width 677 height 337
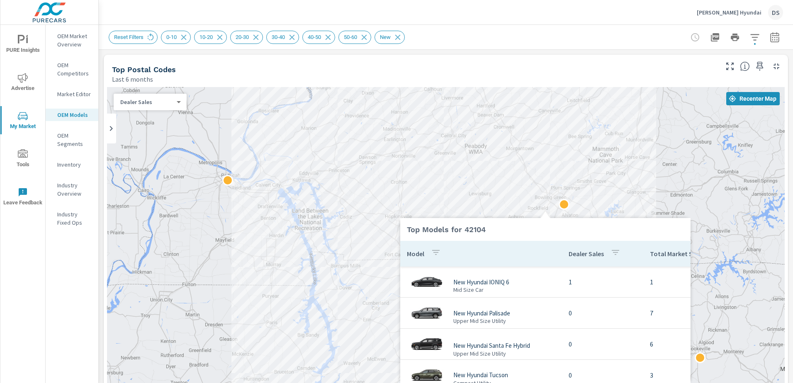
scroll to position [2, 0]
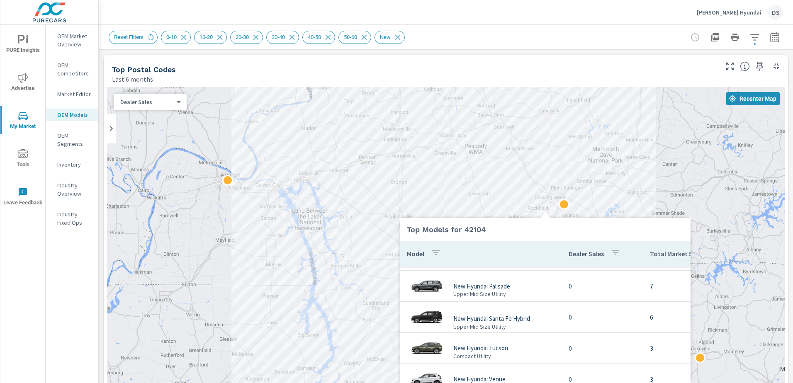
scroll to position [38, 0]
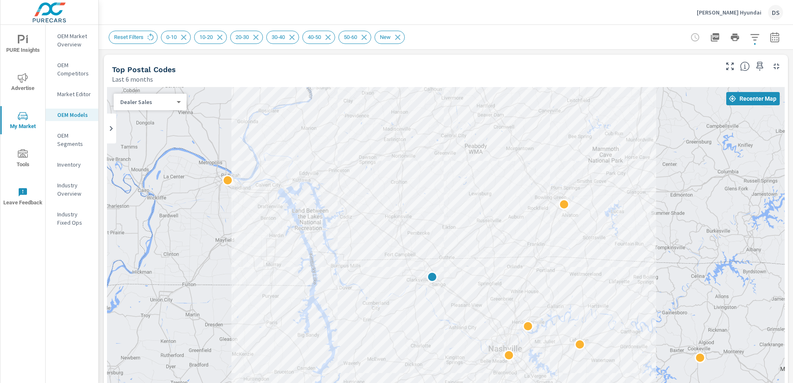
click at [749, 33] on icon "button" at bounding box center [754, 37] width 10 height 10
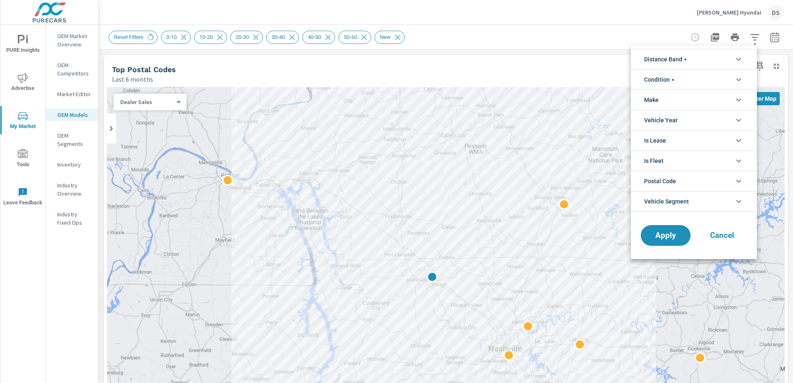
click at [706, 118] on li "Vehicle Year" at bounding box center [693, 120] width 126 height 20
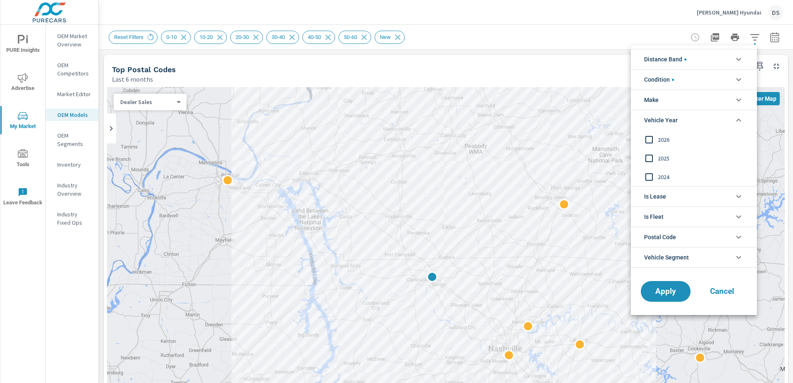
click at [706, 102] on li "Make" at bounding box center [693, 100] width 126 height 20
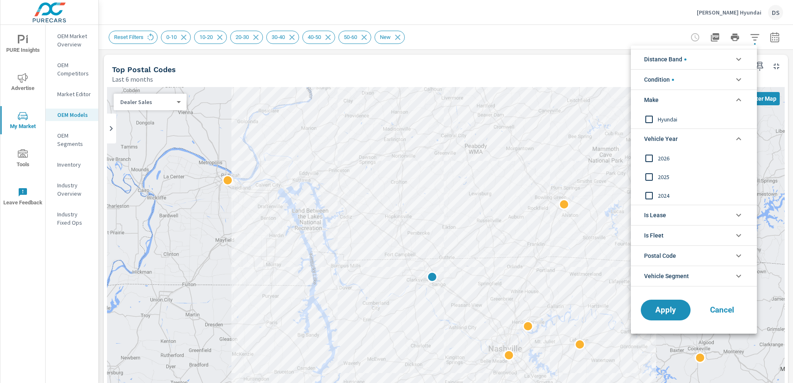
click at [702, 87] on li "Condition" at bounding box center [693, 79] width 126 height 20
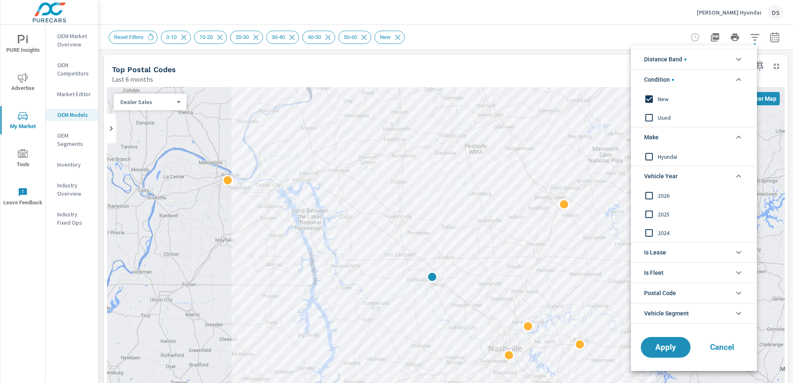
click at [415, 216] on div at bounding box center [396, 191] width 793 height 383
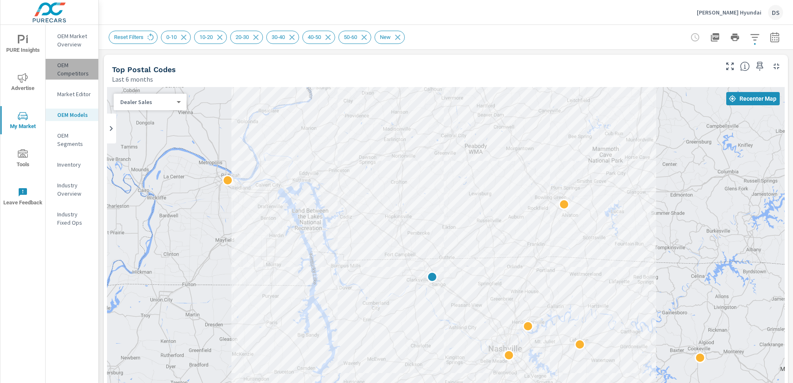
click at [77, 72] on p "OEM Competitors" at bounding box center [74, 69] width 34 height 17
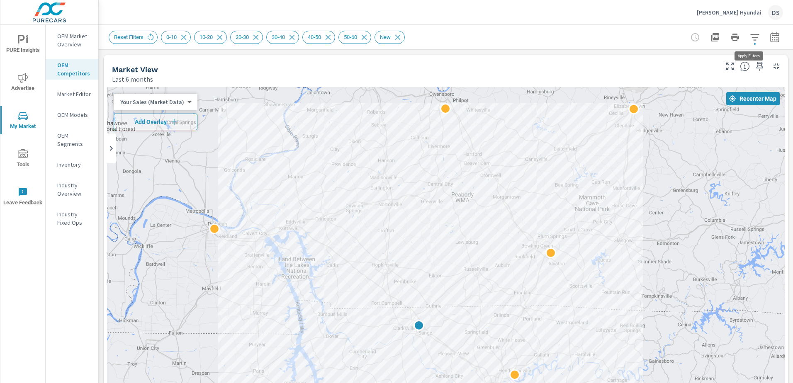
click at [751, 30] on button "button" at bounding box center [754, 37] width 17 height 17
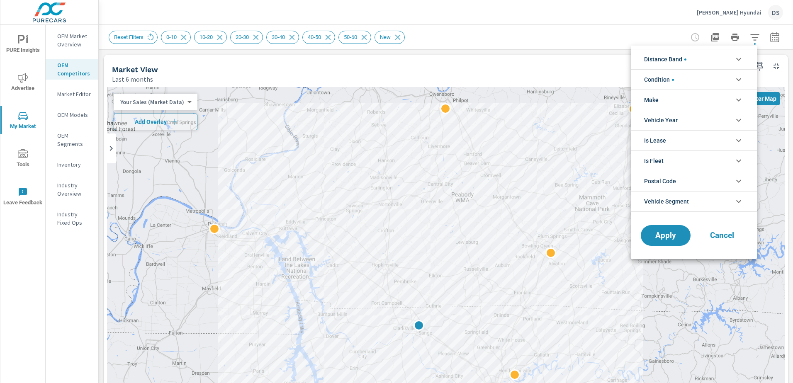
click at [696, 77] on li "Condition" at bounding box center [693, 79] width 126 height 20
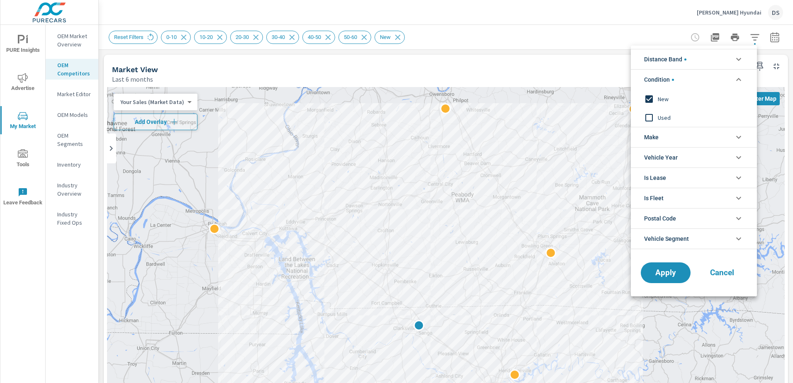
click at [695, 57] on li "Distance Band" at bounding box center [693, 59] width 126 height 20
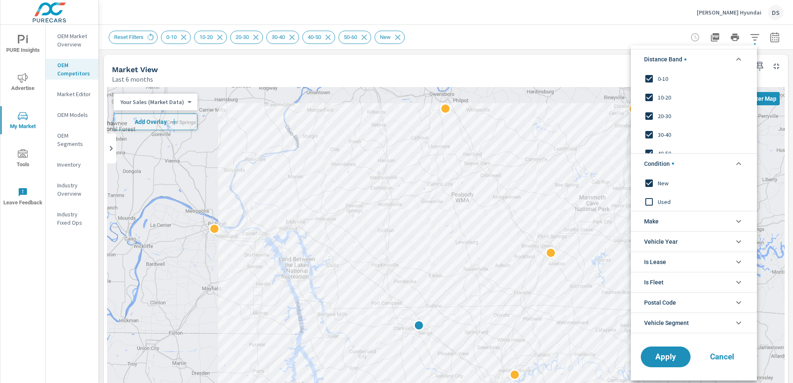
scroll to position [28, 0]
click at [691, 224] on li "Make" at bounding box center [693, 221] width 126 height 20
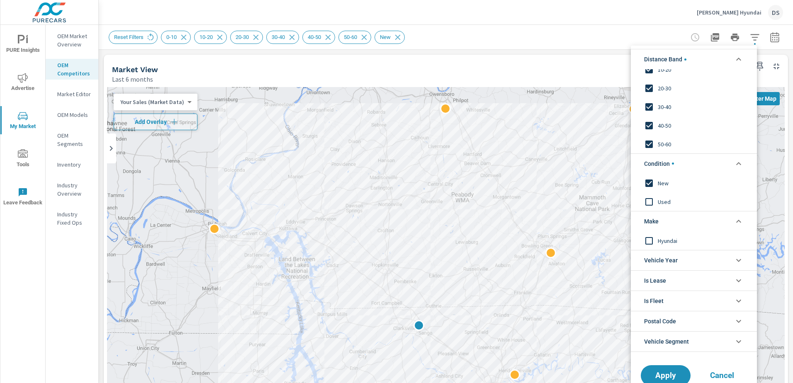
click at [683, 261] on li "Vehicle Year" at bounding box center [693, 260] width 126 height 20
click at [357, 255] on div at bounding box center [396, 191] width 793 height 383
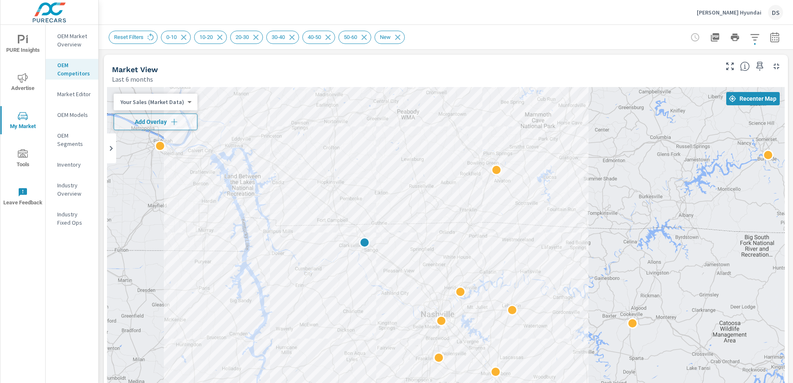
drag, startPoint x: 723, startPoint y: 188, endPoint x: 581, endPoint y: 109, distance: 162.9
click at [578, 109] on div "2" at bounding box center [445, 255] width 677 height 337
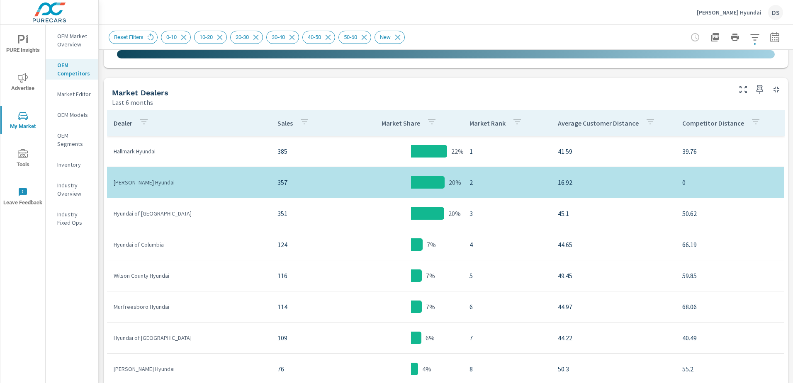
scroll to position [394, 0]
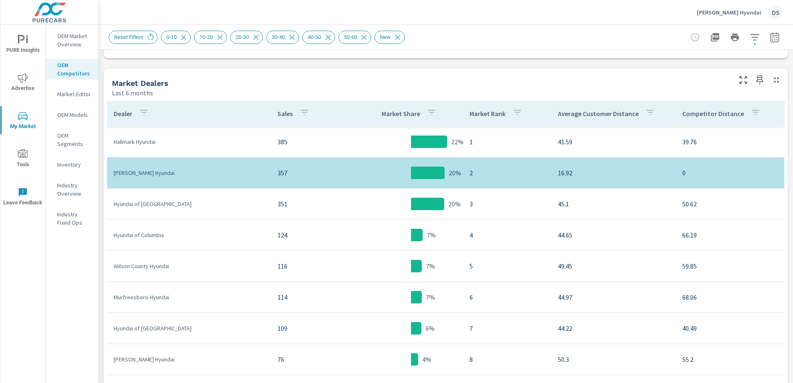
click at [70, 188] on p "Industry Overview" at bounding box center [74, 189] width 34 height 17
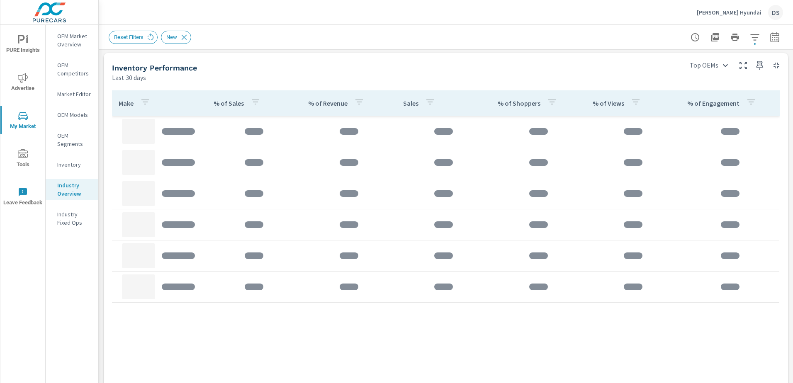
scroll to position [290, 0]
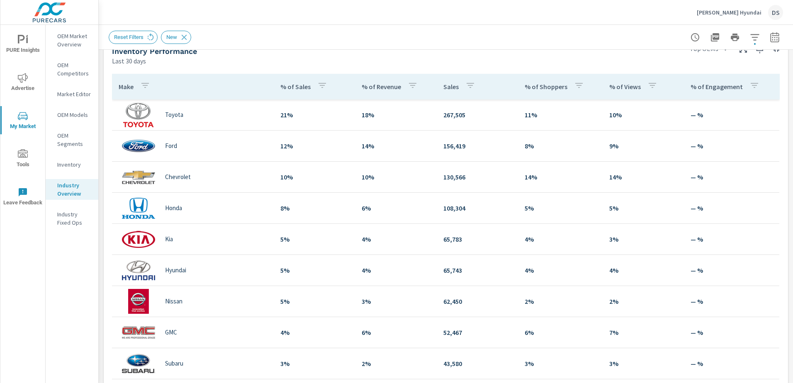
click at [173, 151] on div "Ford" at bounding box center [193, 145] width 148 height 25
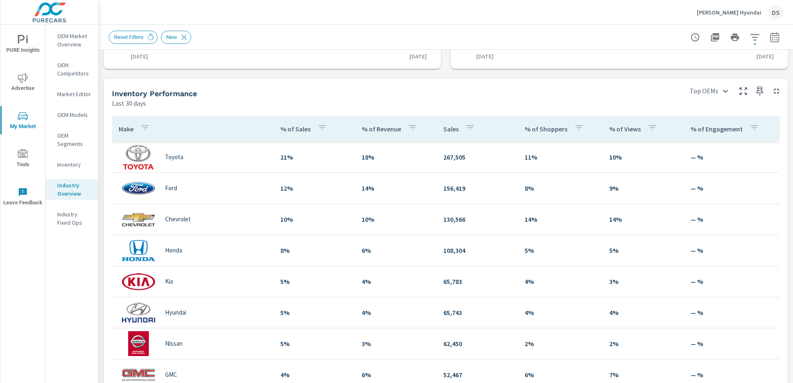
scroll to position [249, 0]
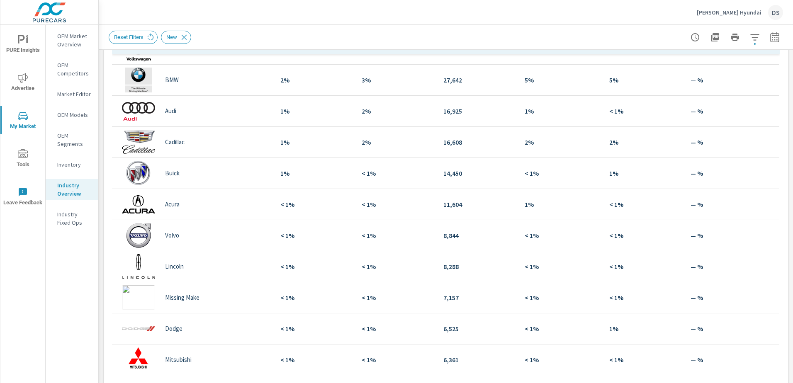
scroll to position [347, 0]
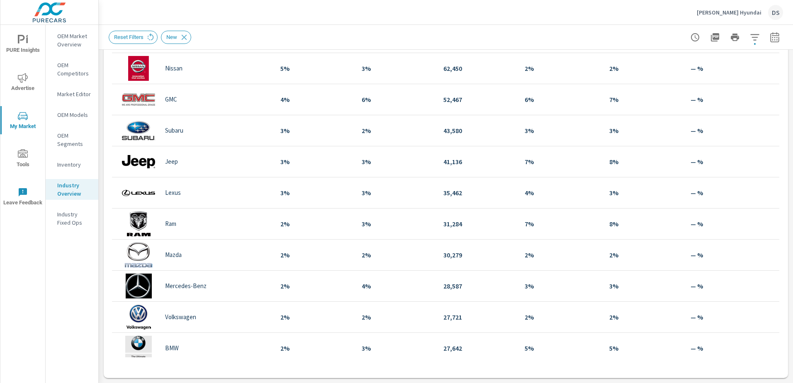
scroll to position [18, 0]
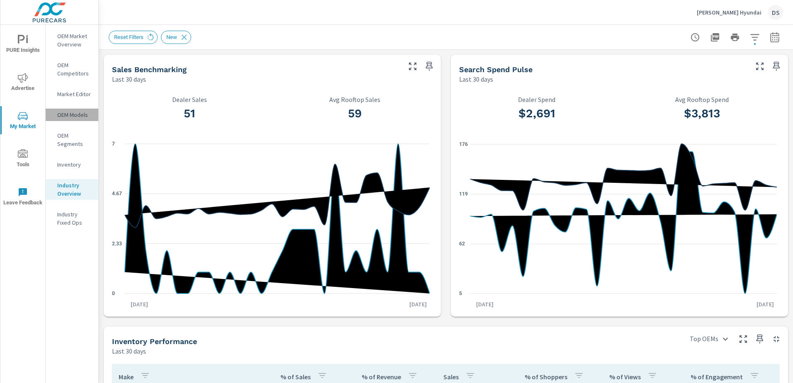
click at [72, 114] on p "OEM Models" at bounding box center [74, 115] width 34 height 8
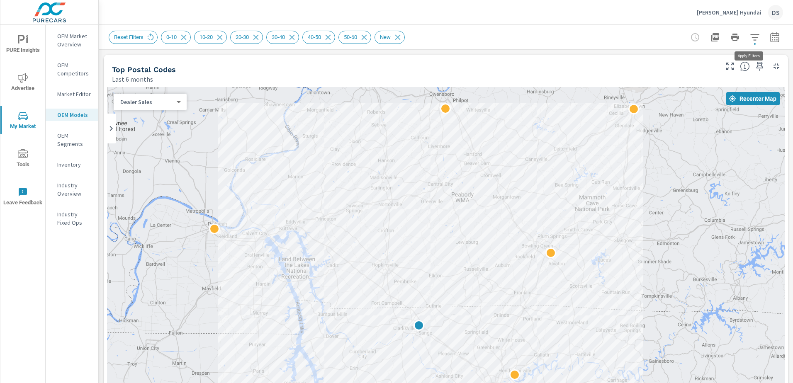
click at [750, 34] on icon "button" at bounding box center [754, 37] width 9 height 6
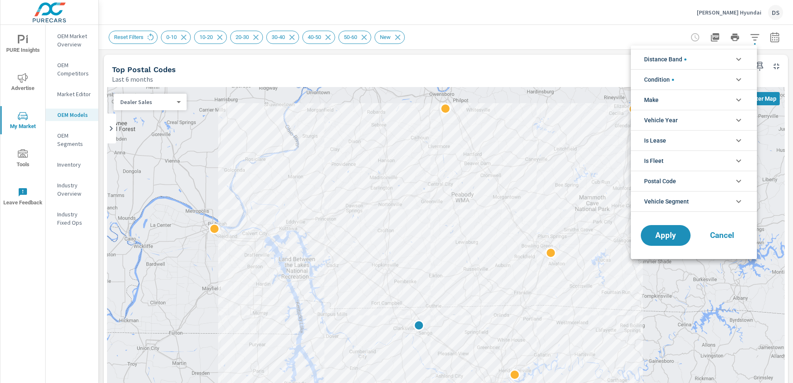
click at [677, 99] on li "Make" at bounding box center [693, 100] width 126 height 20
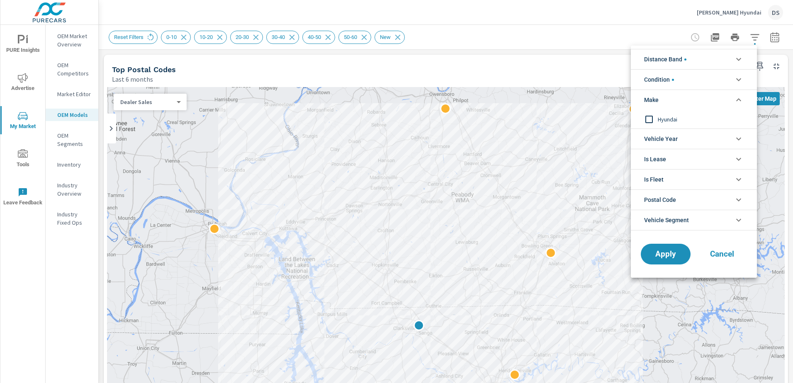
click at [677, 78] on li "Condition" at bounding box center [693, 79] width 126 height 20
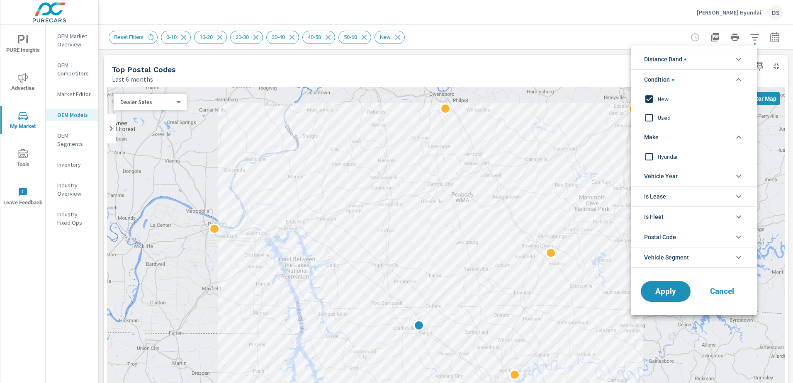
click at [695, 252] on li "Vehicle Segment" at bounding box center [693, 257] width 126 height 21
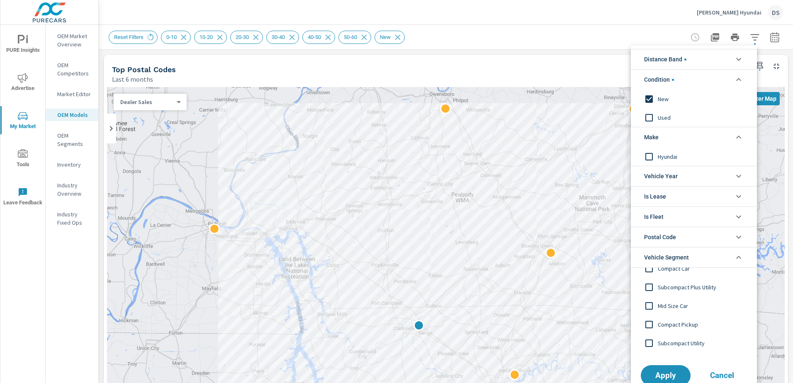
scroll to position [46, 0]
click at [73, 94] on div at bounding box center [396, 191] width 793 height 383
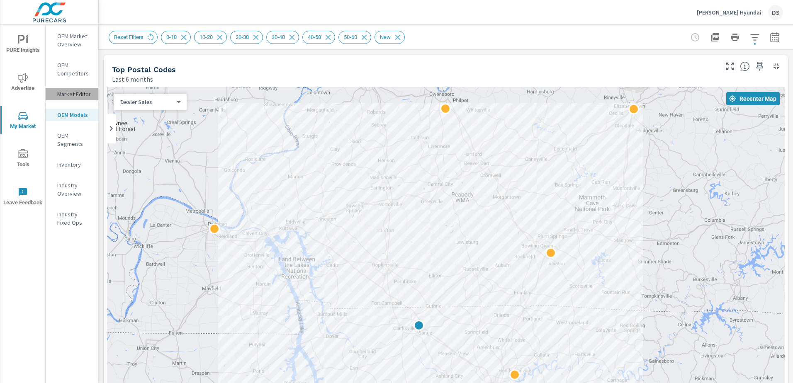
click at [73, 94] on p "Market Editor" at bounding box center [74, 94] width 34 height 8
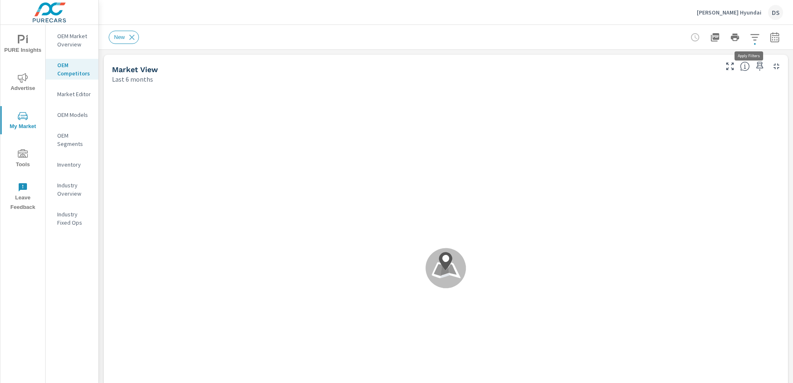
click at [749, 36] on icon "button" at bounding box center [754, 37] width 10 height 10
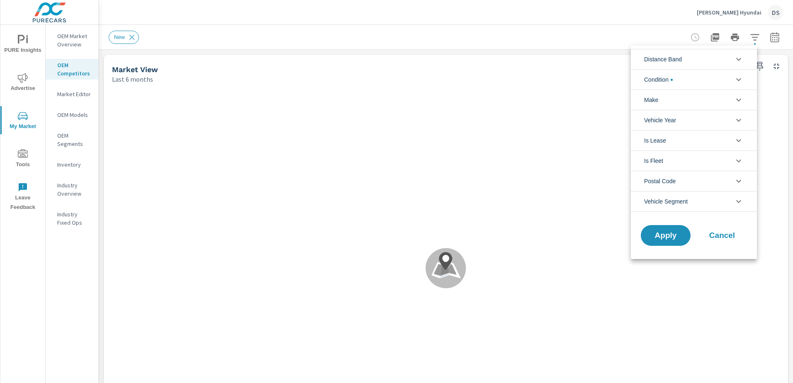
click at [680, 98] on li "Make" at bounding box center [693, 100] width 126 height 20
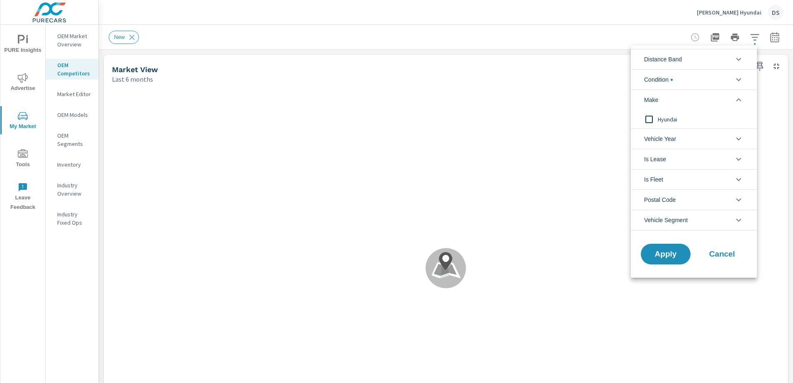
click at [685, 75] on li "Condition" at bounding box center [693, 79] width 126 height 20
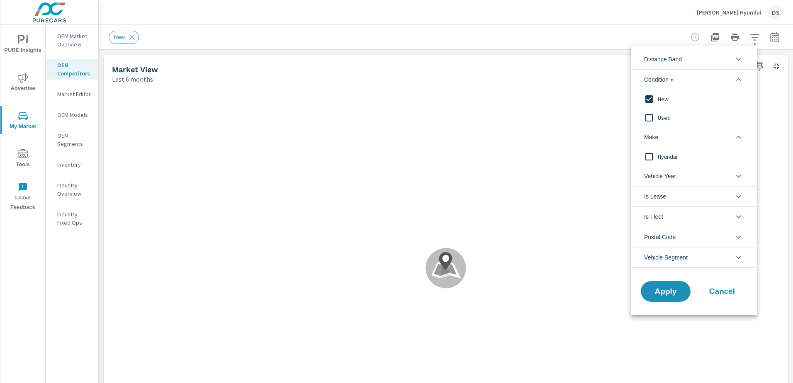
click at [657, 96] on input "filter options" at bounding box center [648, 98] width 17 height 17
click at [718, 142] on li "Make" at bounding box center [693, 137] width 126 height 20
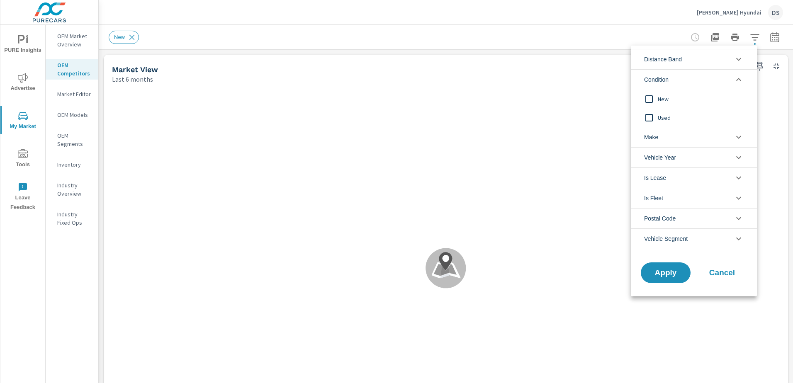
click at [711, 137] on li "Make" at bounding box center [693, 137] width 126 height 20
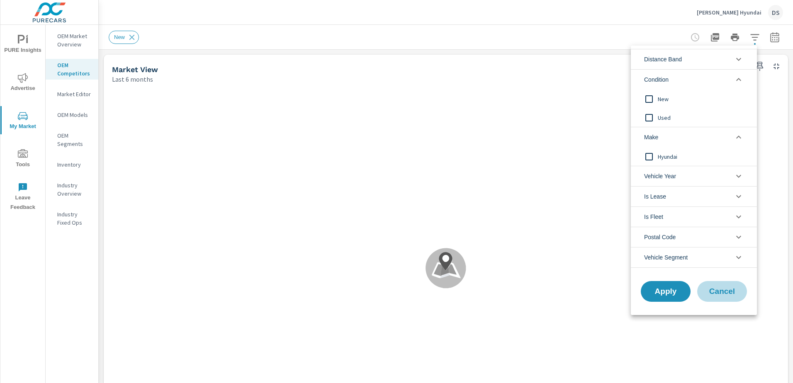
click at [725, 293] on span "Cancel" at bounding box center [721, 291] width 33 height 7
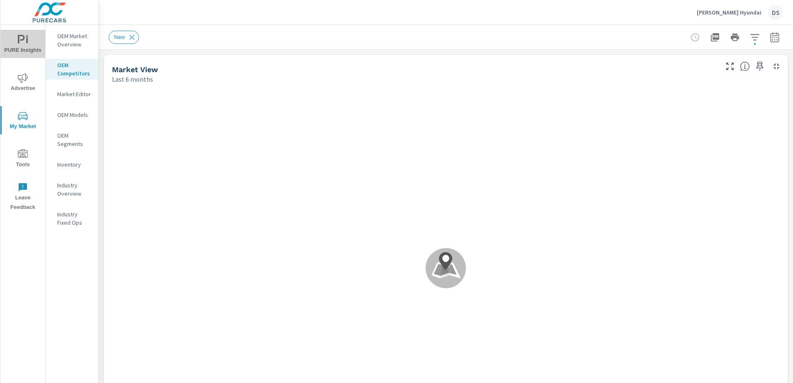
click at [25, 45] on span "PURE Insights" at bounding box center [23, 45] width 40 height 20
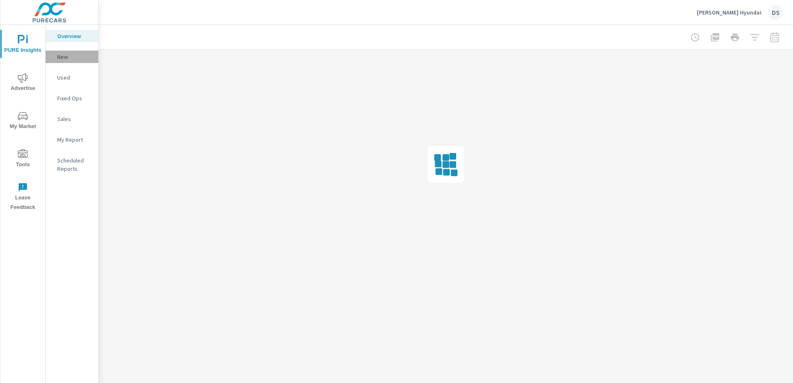
click at [74, 60] on p "New" at bounding box center [74, 57] width 34 height 8
click at [69, 121] on p "Sales" at bounding box center [74, 119] width 34 height 8
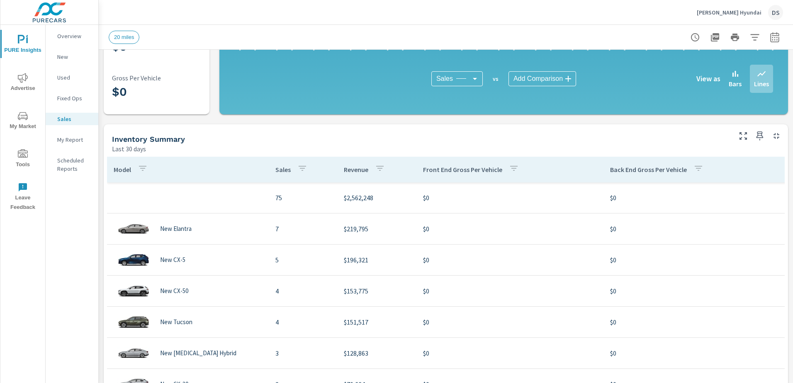
scroll to position [207, 0]
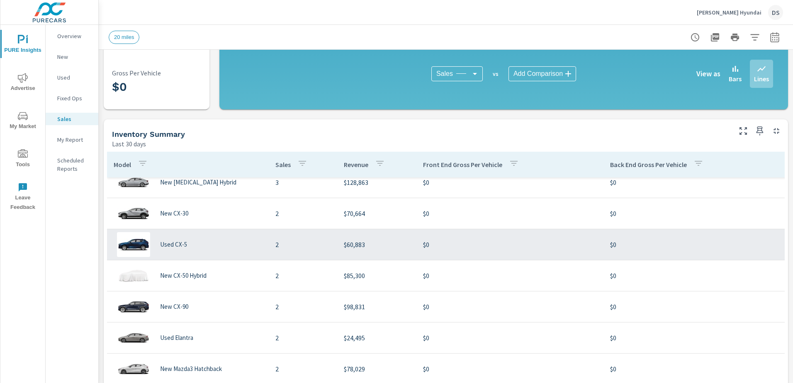
scroll to position [1, 0]
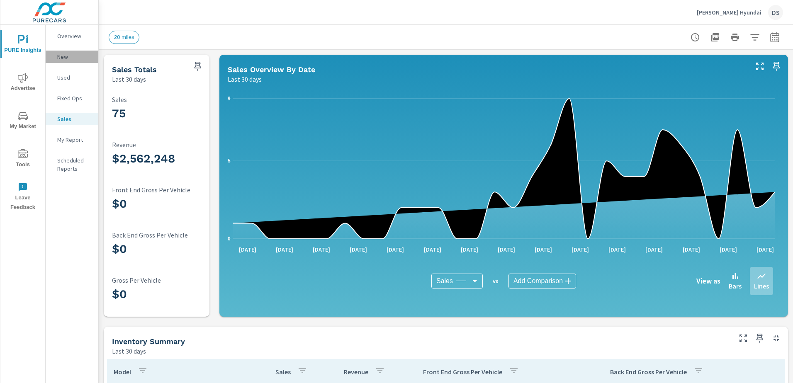
click at [64, 59] on p "New" at bounding box center [74, 57] width 34 height 8
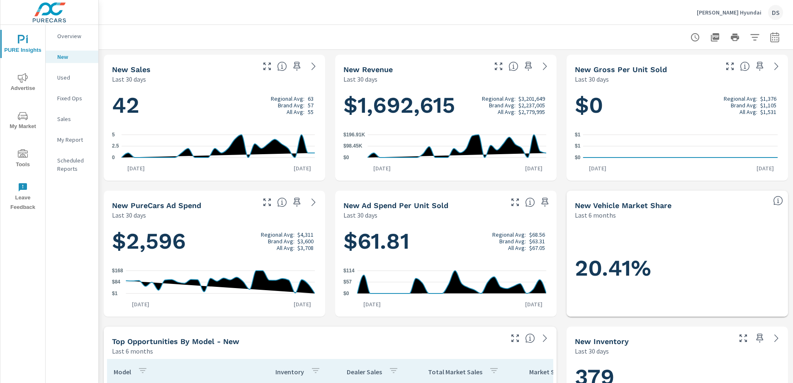
click at [23, 124] on span "My Market" at bounding box center [23, 121] width 40 height 20
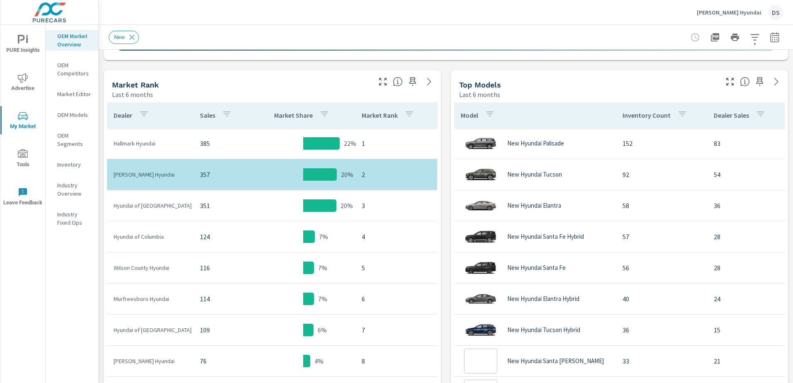
scroll to position [415, 0]
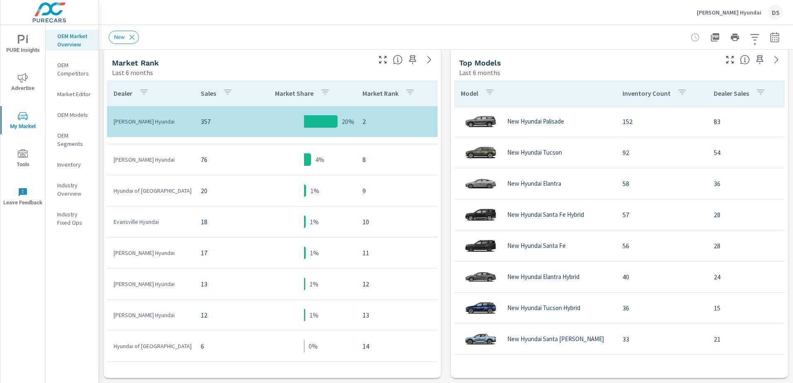
scroll to position [249, 0]
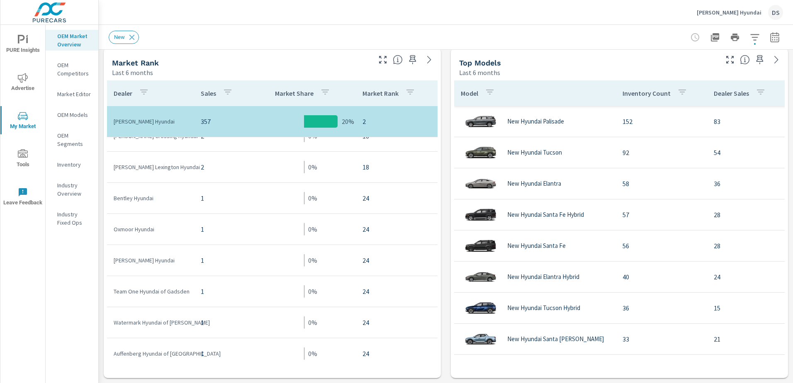
scroll to position [663, 0]
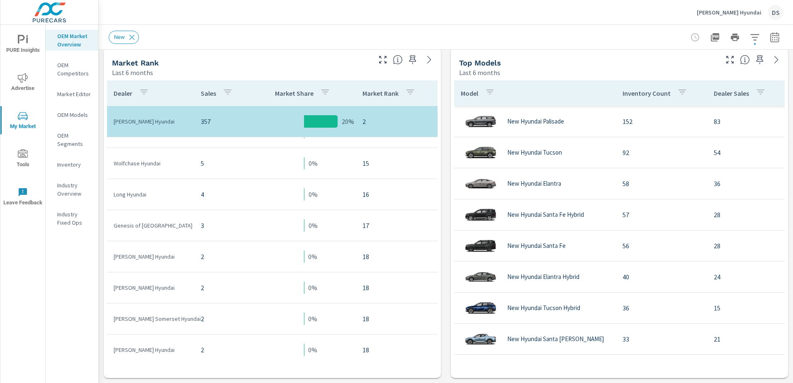
scroll to position [145, 0]
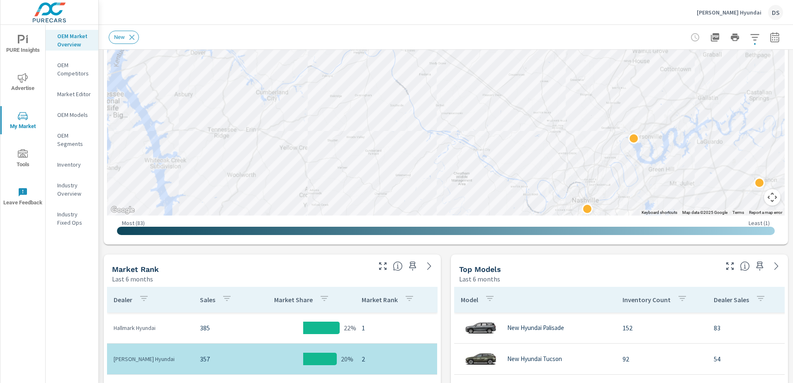
scroll to position [207, 0]
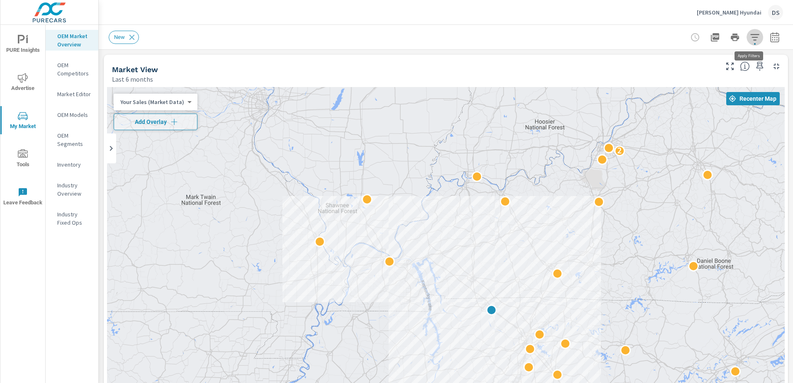
click at [750, 39] on icon "button" at bounding box center [754, 37] width 10 height 10
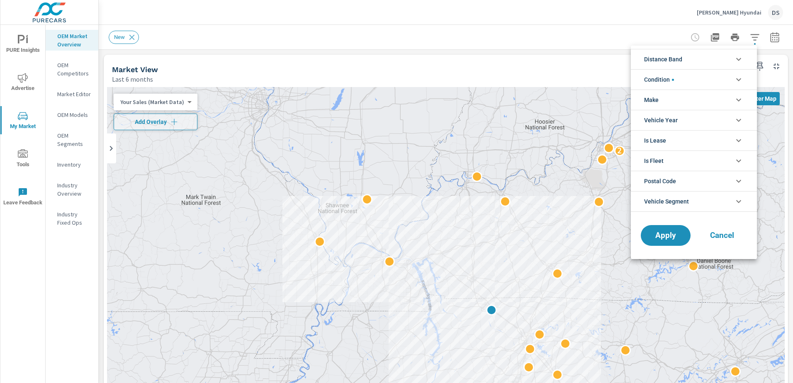
click at [687, 84] on li "Condition" at bounding box center [693, 79] width 126 height 20
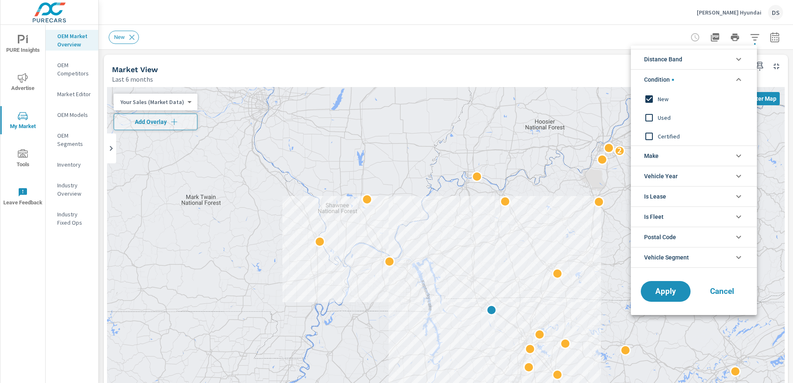
click at [682, 65] on li "Distance Band" at bounding box center [693, 59] width 126 height 20
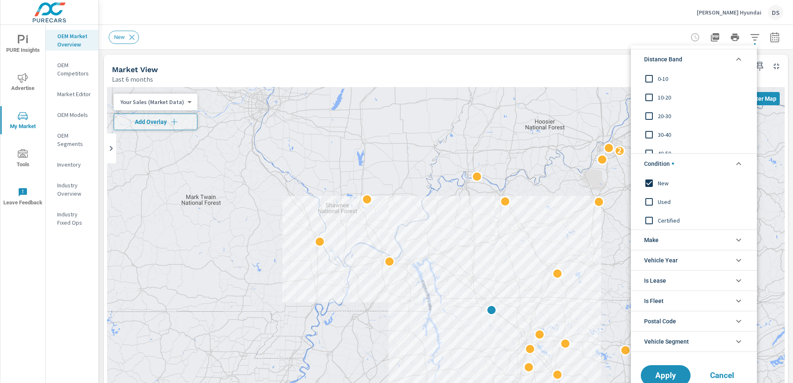
click at [656, 78] on input "filter options" at bounding box center [648, 78] width 17 height 17
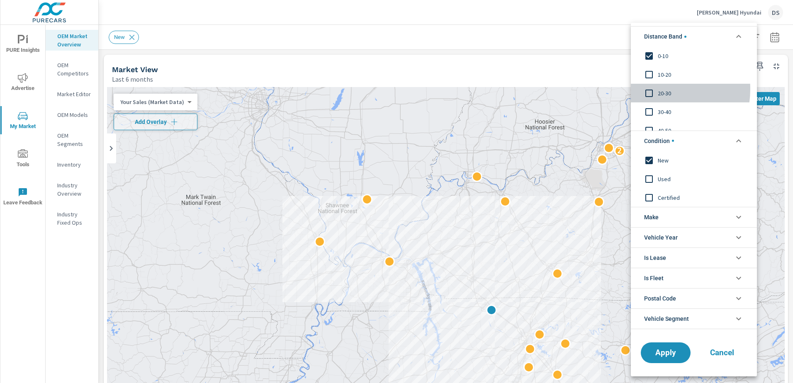
click at [651, 89] on input "filter options" at bounding box center [648, 93] width 17 height 17
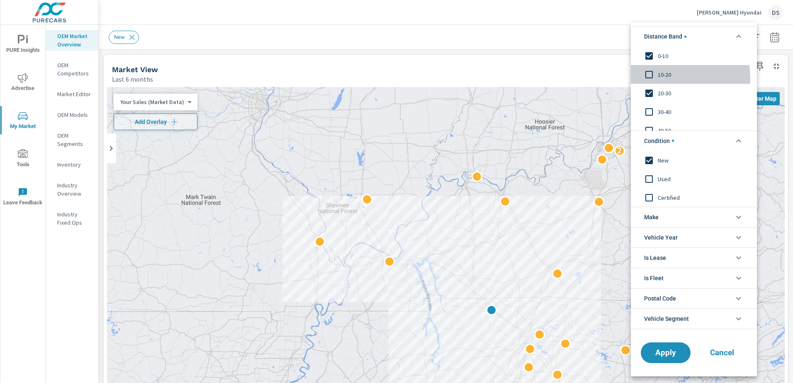
click at [650, 79] on input "filter options" at bounding box center [648, 74] width 17 height 17
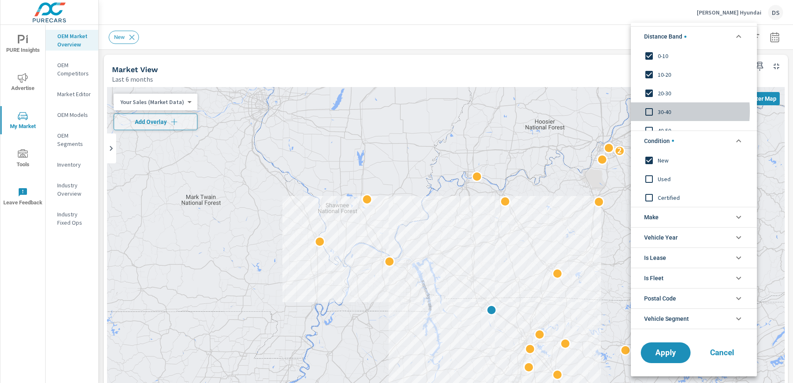
click at [649, 111] on input "filter options" at bounding box center [648, 111] width 17 height 17
click at [659, 356] on span "Apply" at bounding box center [665, 353] width 34 height 8
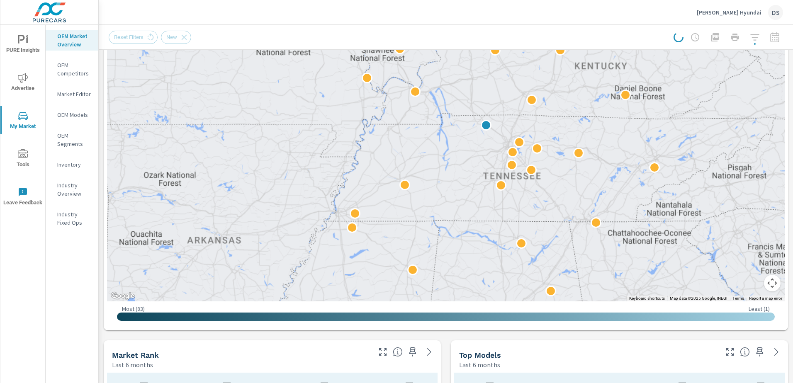
scroll to position [166, 0]
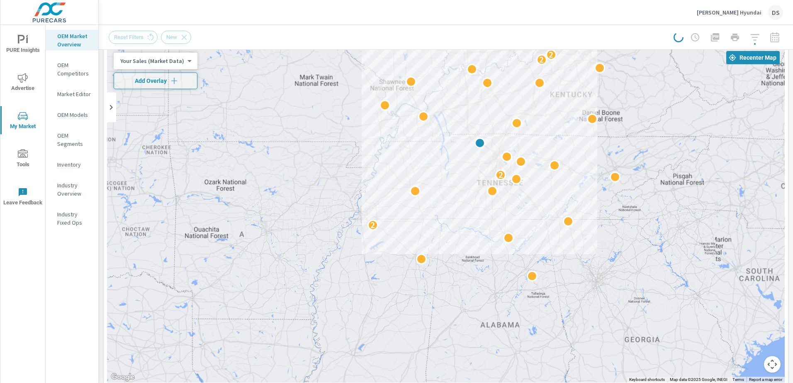
scroll to position [1, 0]
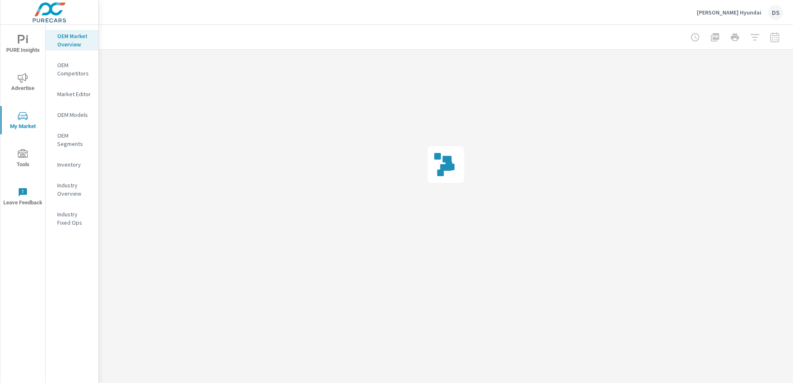
drag, startPoint x: 554, startPoint y: 160, endPoint x: 483, endPoint y: 404, distance: 253.8
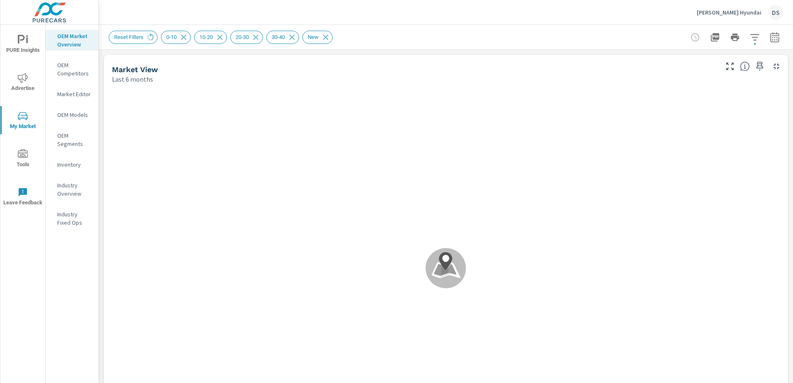
scroll to position [187, 0]
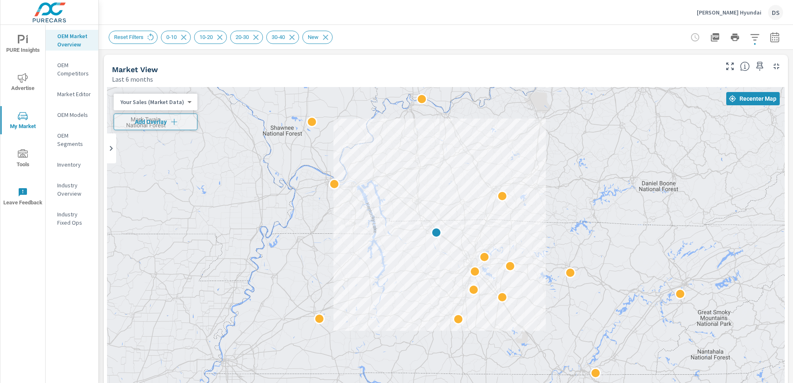
drag, startPoint x: 555, startPoint y: 240, endPoint x: 502, endPoint y: 154, distance: 100.9
click at [501, 154] on div "2" at bounding box center [445, 255] width 677 height 337
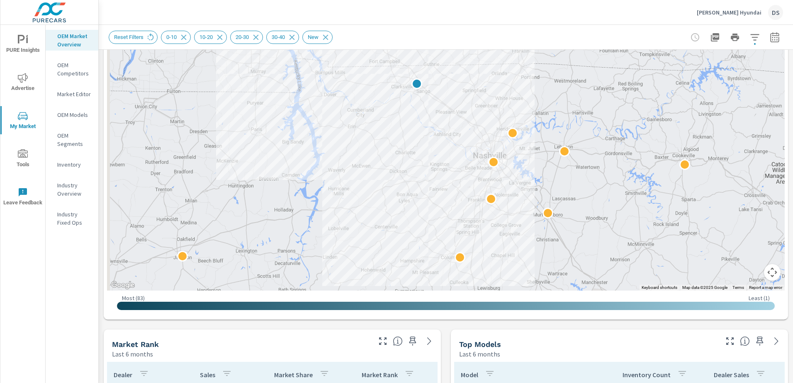
scroll to position [124, 0]
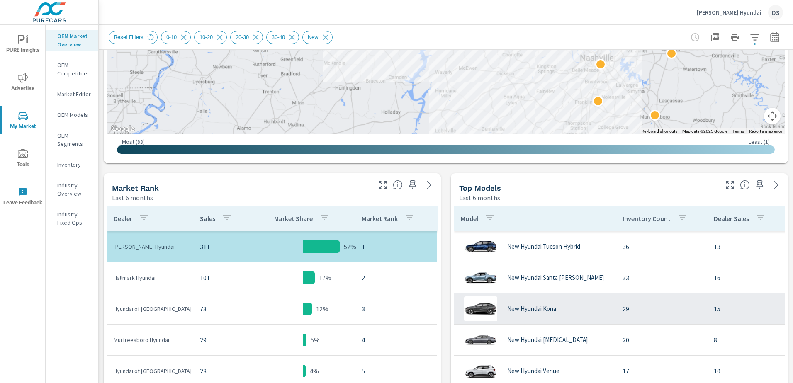
scroll to position [290, 0]
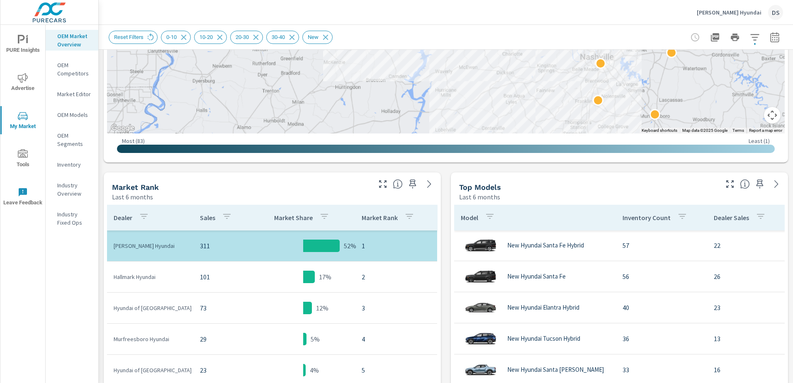
scroll to position [34, 0]
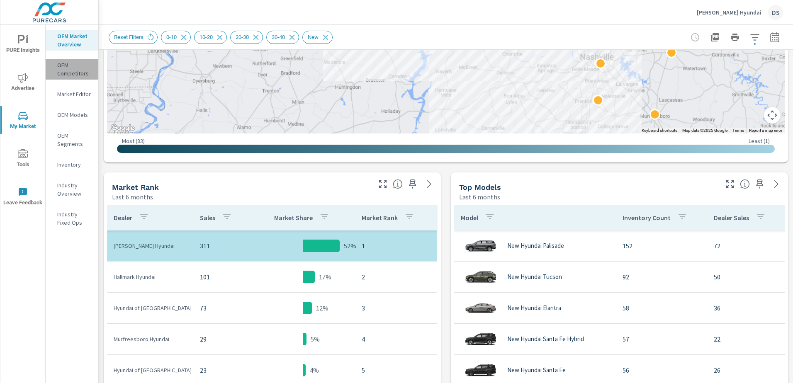
click at [74, 66] on p "OEM Competitors" at bounding box center [74, 69] width 34 height 17
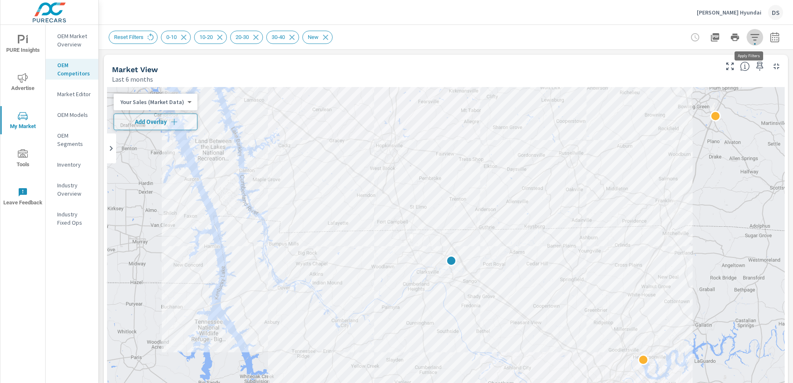
click at [749, 40] on icon "button" at bounding box center [754, 37] width 10 height 10
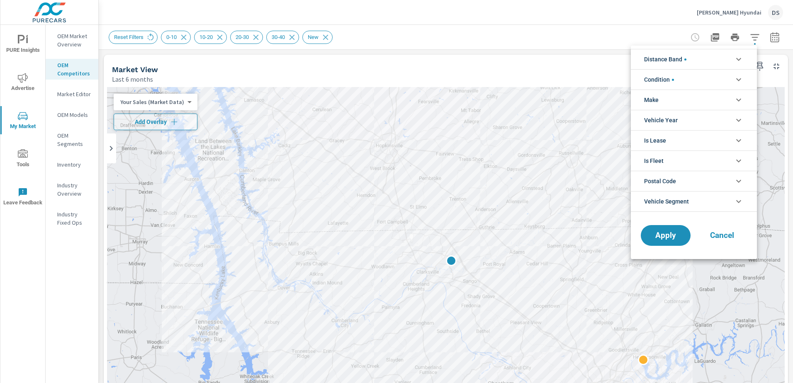
click at [694, 101] on li "Make" at bounding box center [693, 100] width 126 height 20
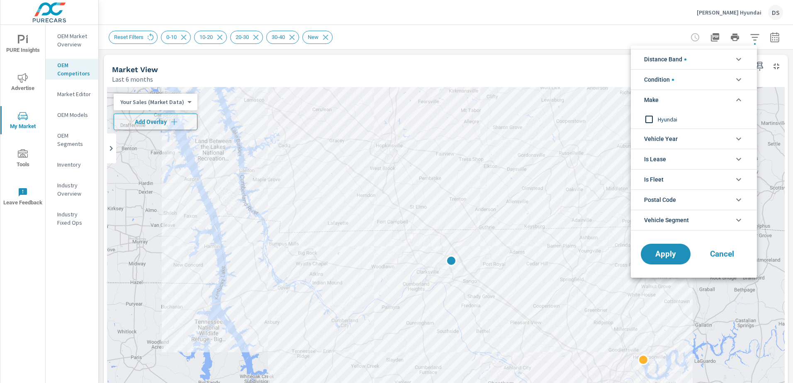
click at [520, 47] on div at bounding box center [396, 191] width 793 height 383
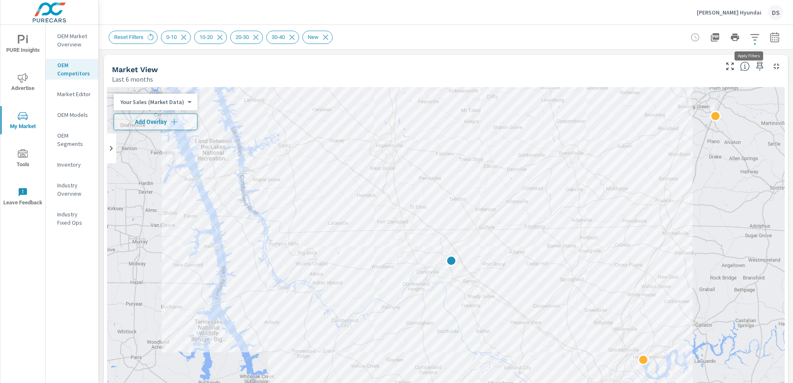
click at [750, 37] on icon "button" at bounding box center [754, 37] width 9 height 6
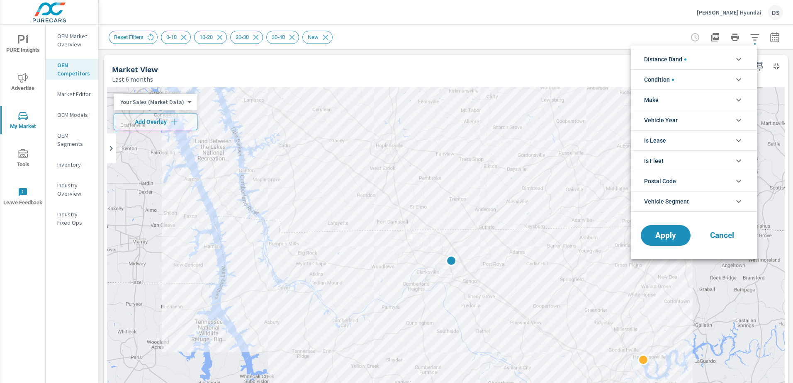
click at [714, 81] on li "Condition" at bounding box center [693, 79] width 126 height 20
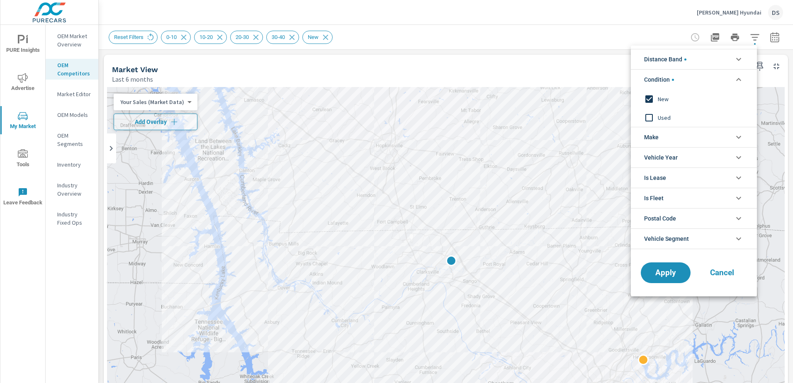
click at [716, 135] on li "Make" at bounding box center [693, 137] width 126 height 20
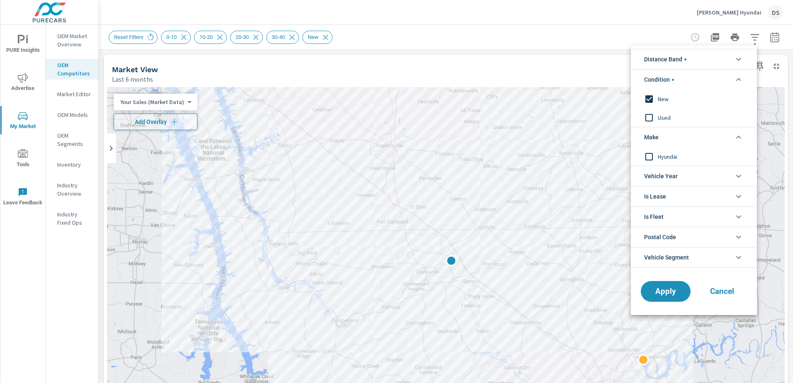
click at [652, 100] on input "filter options" at bounding box center [648, 98] width 17 height 17
click at [737, 137] on icon "filter options" at bounding box center [738, 137] width 5 height 3
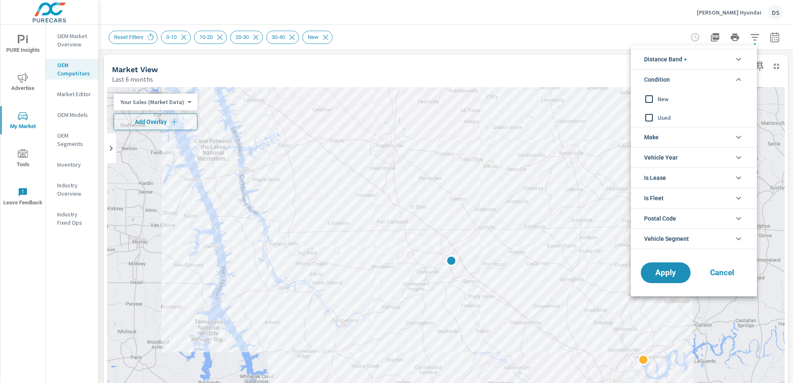
click at [737, 79] on icon "filter options" at bounding box center [738, 80] width 10 height 10
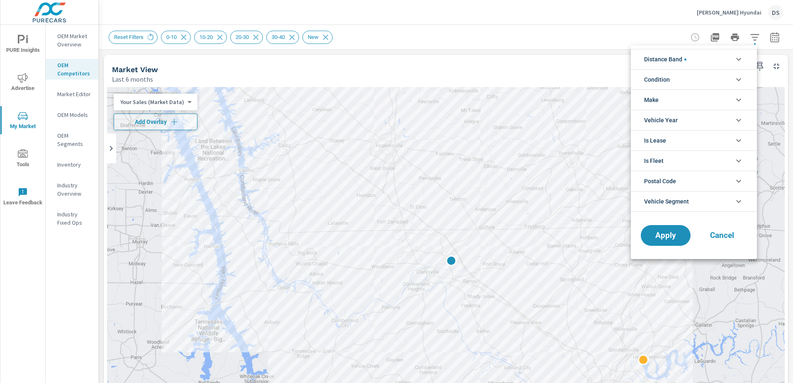
click at [731, 100] on li "Make" at bounding box center [693, 100] width 126 height 20
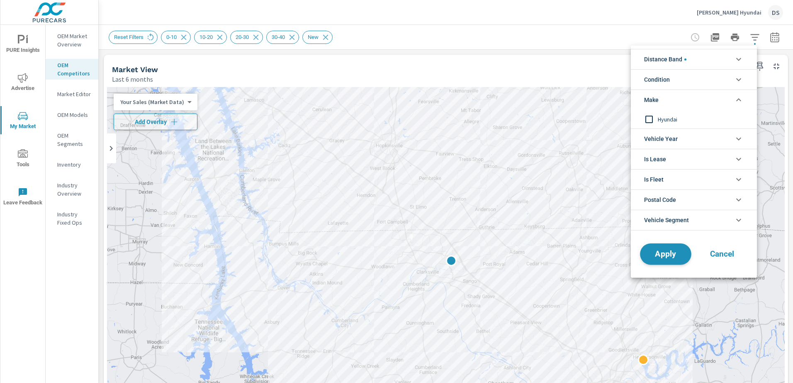
click at [675, 257] on span "Apply" at bounding box center [665, 254] width 34 height 8
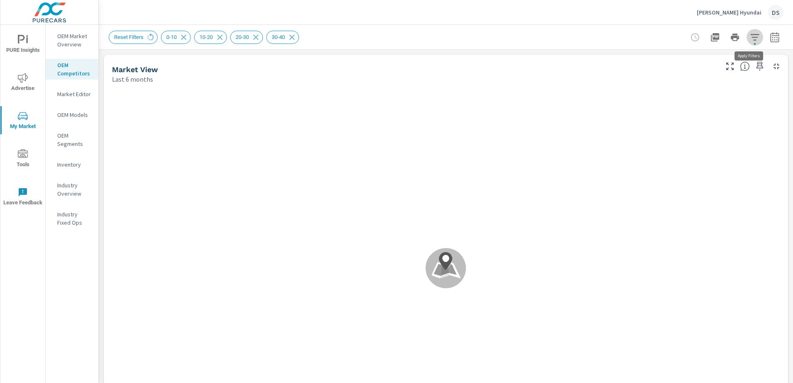
click at [749, 36] on icon "button" at bounding box center [754, 37] width 10 height 10
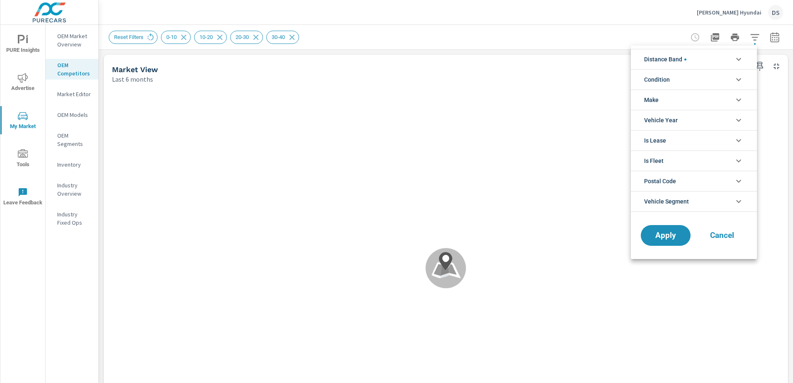
scroll to position [56, 0]
click at [694, 100] on li "Make" at bounding box center [693, 100] width 126 height 20
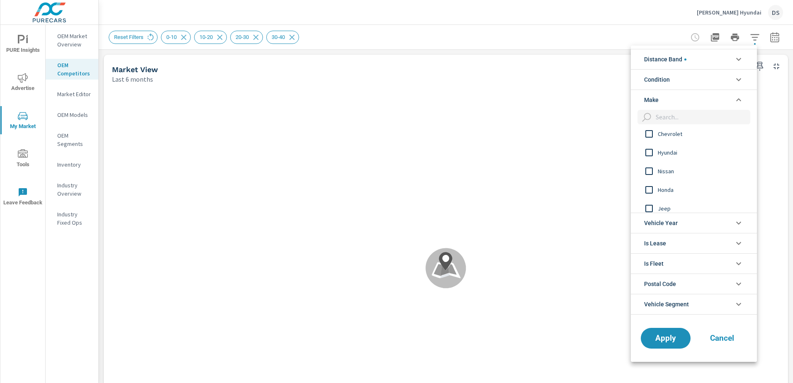
scroll to position [0, 0]
click at [650, 139] on input "filter options" at bounding box center [648, 137] width 17 height 17
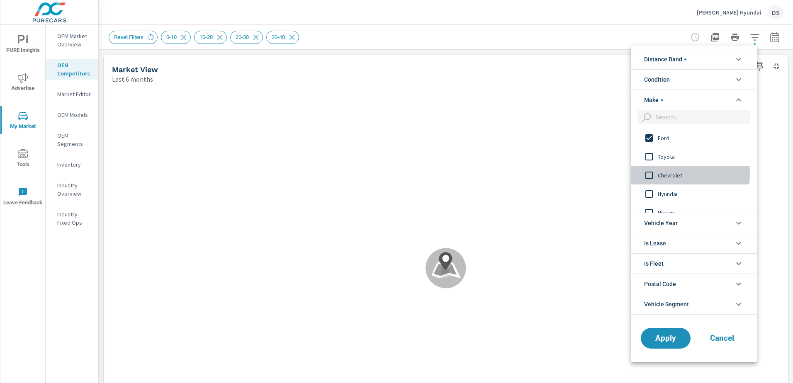
click at [647, 174] on input "filter options" at bounding box center [648, 175] width 17 height 17
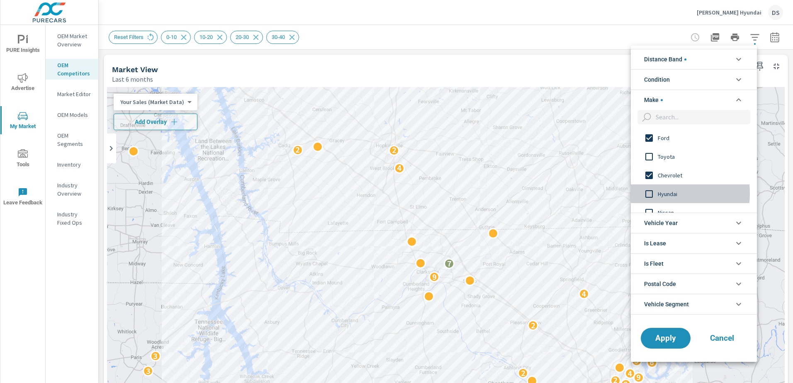
click at [648, 193] on input "filter options" at bounding box center [648, 193] width 17 height 17
click at [651, 171] on input "filter options" at bounding box center [648, 170] width 17 height 17
click at [647, 189] on input "filter options" at bounding box center [648, 189] width 17 height 17
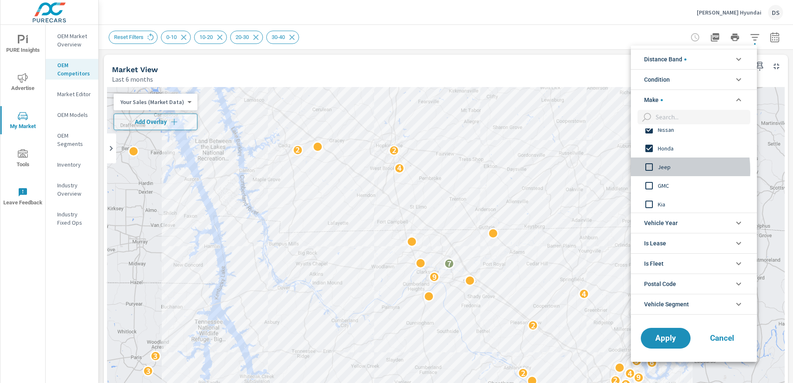
click at [647, 170] on input "filter options" at bounding box center [648, 166] width 17 height 17
click at [649, 184] on input "filter options" at bounding box center [648, 185] width 17 height 17
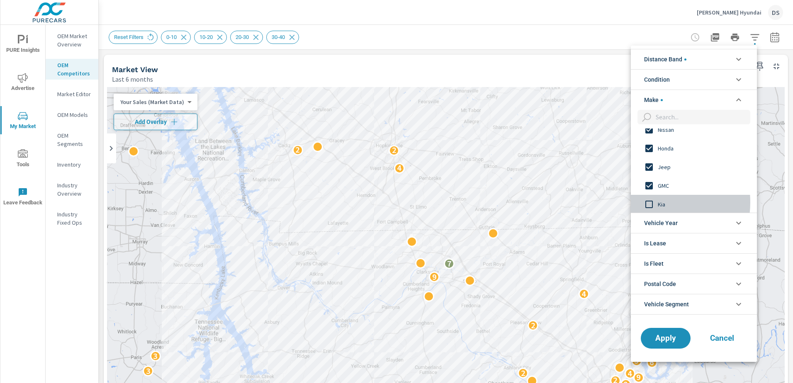
click at [649, 202] on input "filter options" at bounding box center [648, 204] width 17 height 17
click at [650, 159] on input "filter options" at bounding box center [648, 158] width 17 height 17
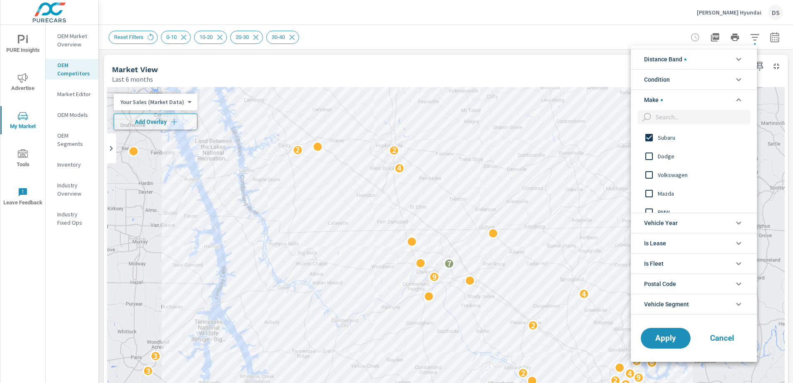
scroll to position [207, 0]
